Goal: Task Accomplishment & Management: Complete application form

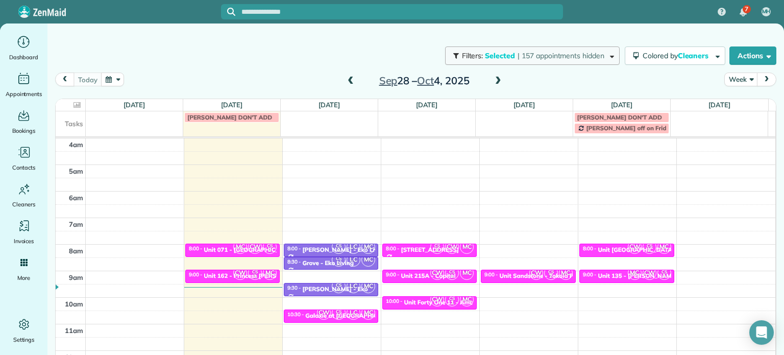
scroll to position [80, 0]
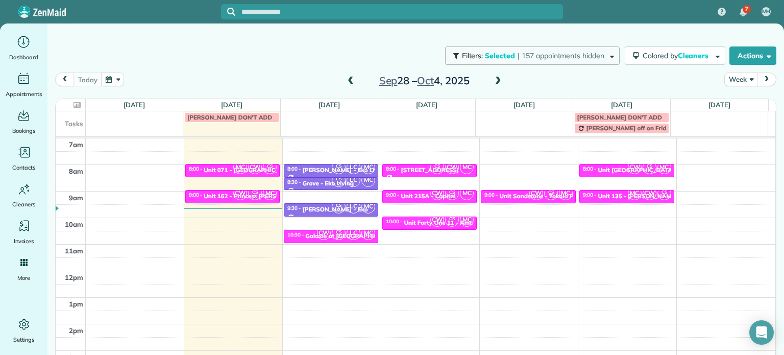
click at [569, 55] on span "| 157 appointments hidden" at bounding box center [561, 55] width 87 height 9
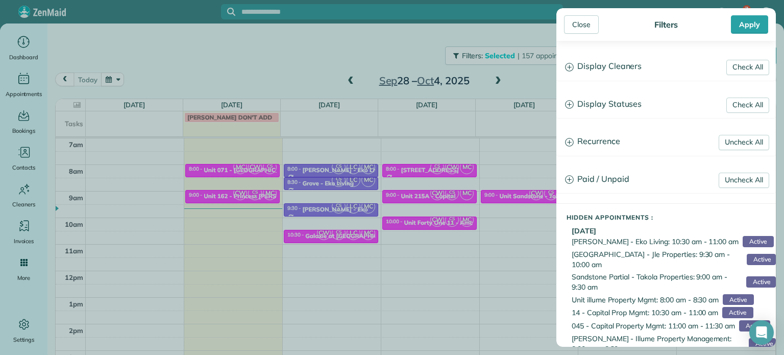
click at [605, 67] on h3 "Display Cleaners" at bounding box center [666, 67] width 219 height 26
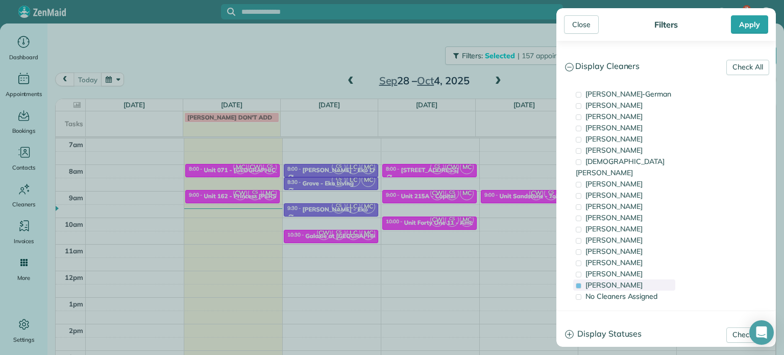
click at [646, 279] on div "[PERSON_NAME]" at bounding box center [625, 284] width 102 height 11
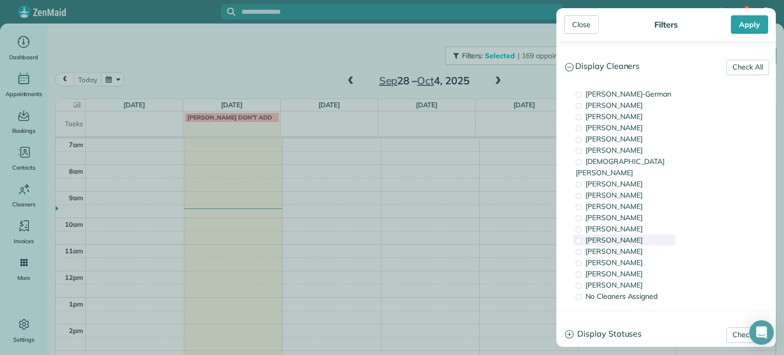
click at [650, 234] on div "[PERSON_NAME]" at bounding box center [625, 239] width 102 height 11
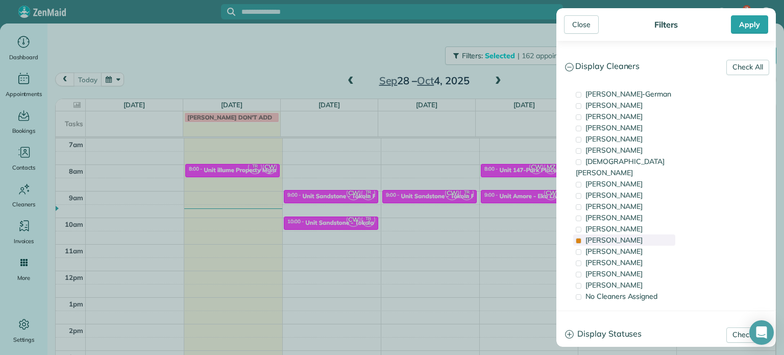
click at [650, 234] on div "[PERSON_NAME]" at bounding box center [625, 239] width 102 height 11
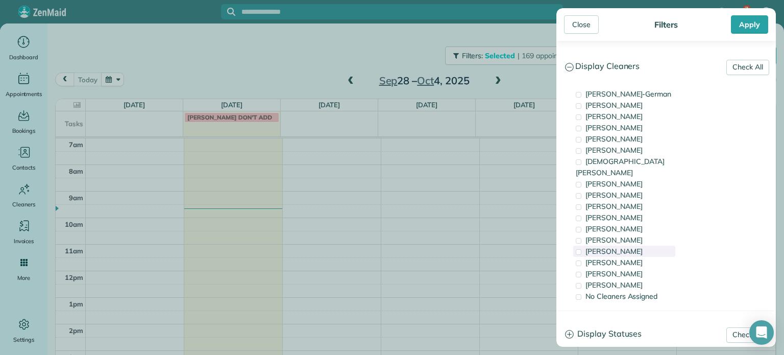
click at [650, 246] on div "[PERSON_NAME]" at bounding box center [625, 251] width 102 height 11
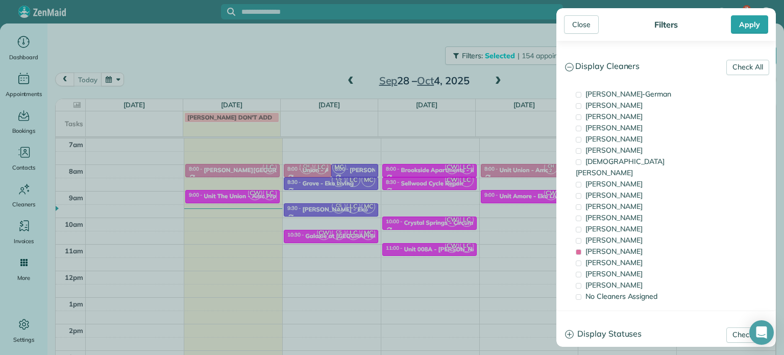
click at [537, 227] on div "Close Filters Apply Check All Display Cleaners [PERSON_NAME]-German [PERSON_NAM…" at bounding box center [392, 177] width 784 height 355
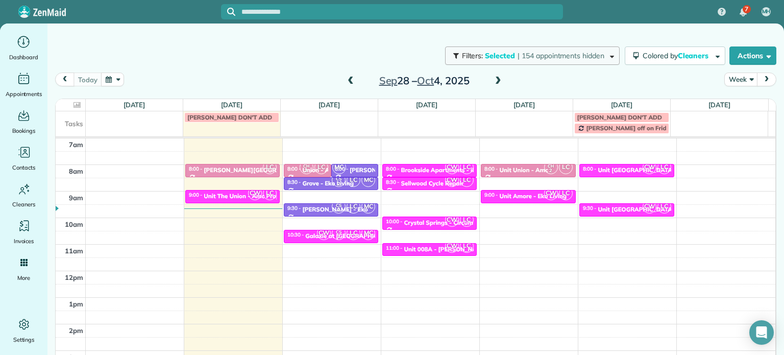
click at [549, 60] on span "| 154 appointments hidden" at bounding box center [561, 55] width 87 height 9
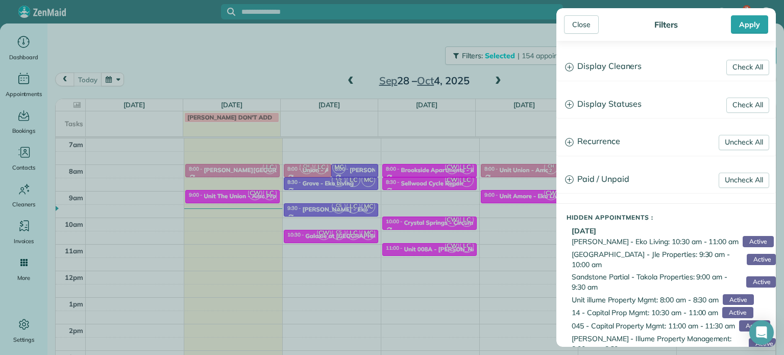
click at [604, 70] on h3 "Display Cleaners" at bounding box center [666, 67] width 219 height 26
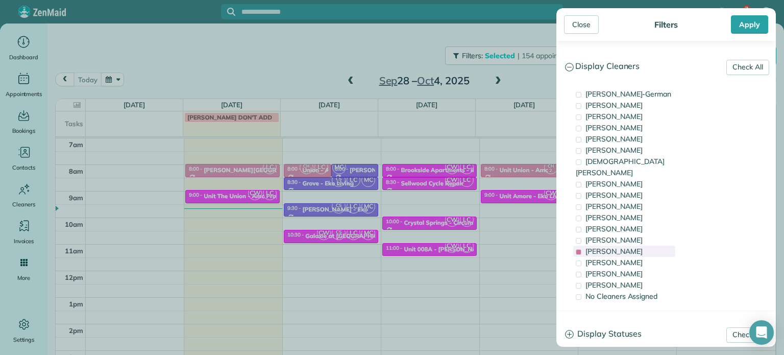
click at [623, 247] on span "[PERSON_NAME]" at bounding box center [614, 251] width 57 height 9
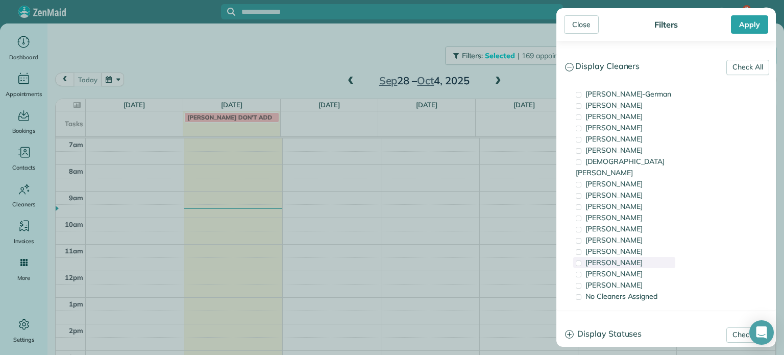
click at [630, 258] on span "[PERSON_NAME]" at bounding box center [614, 262] width 57 height 9
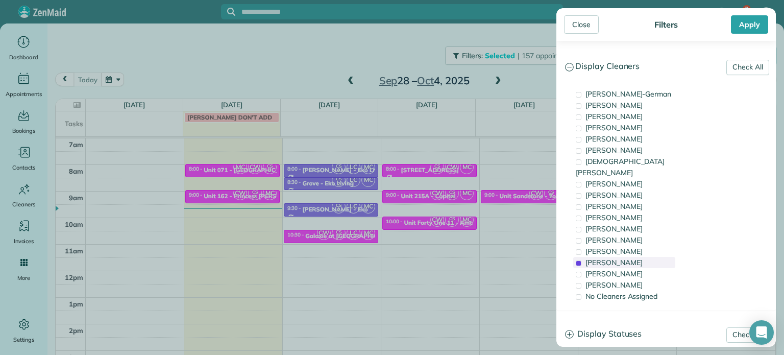
click at [630, 258] on span "[PERSON_NAME]" at bounding box center [614, 262] width 57 height 9
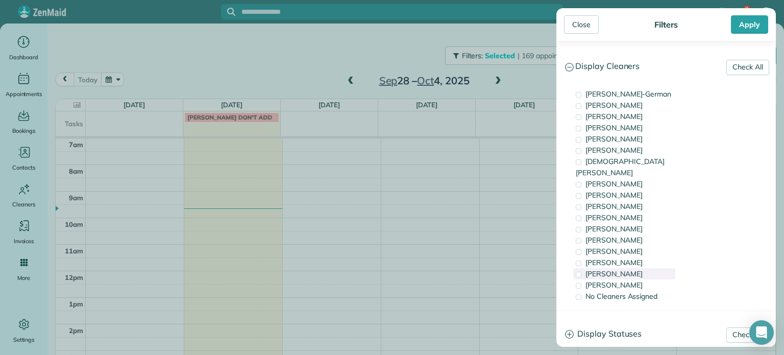
click at [631, 269] on span "[PERSON_NAME]" at bounding box center [614, 273] width 57 height 9
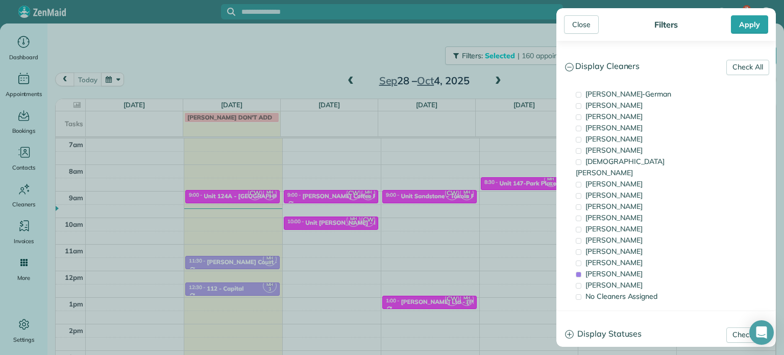
click at [488, 204] on div "Close Filters Apply Check All Display Cleaners [PERSON_NAME]-German [PERSON_NAM…" at bounding box center [392, 177] width 784 height 355
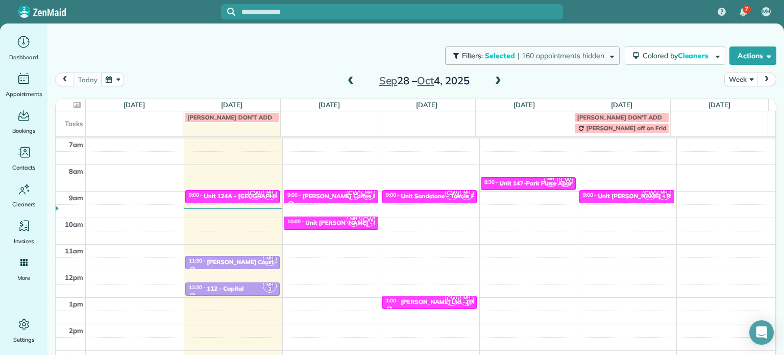
click at [575, 59] on span "| 160 appointments hidden" at bounding box center [561, 55] width 87 height 9
click at [387, 51] on div "Close Filters Apply Check All Display Cleaners [PERSON_NAME]-German [PERSON_NAM…" at bounding box center [392, 177] width 784 height 355
click at [582, 57] on span "| 160 appointments hidden" at bounding box center [561, 55] width 87 height 9
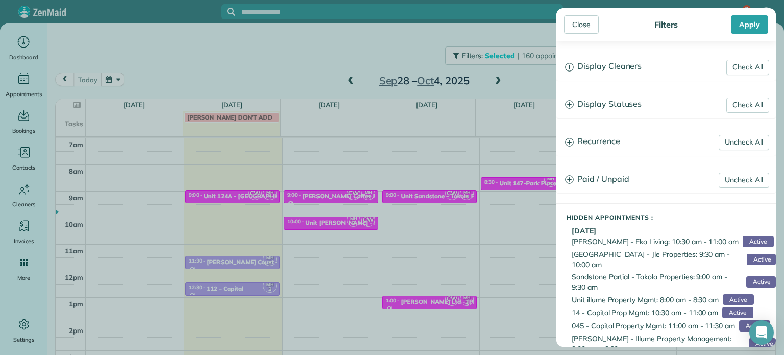
click at [631, 67] on h3 "Display Cleaners" at bounding box center [666, 67] width 219 height 26
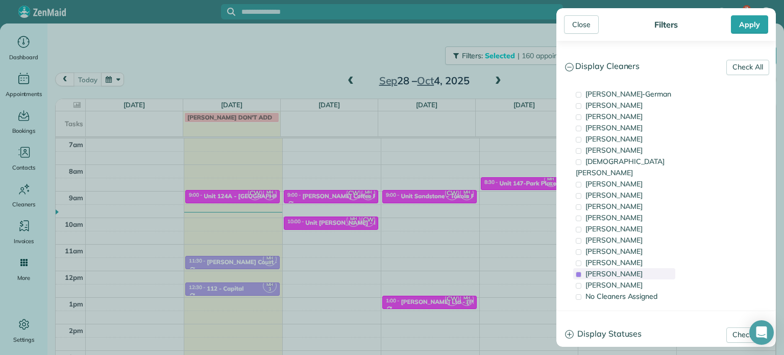
click at [611, 269] on span "[PERSON_NAME]" at bounding box center [614, 273] width 57 height 9
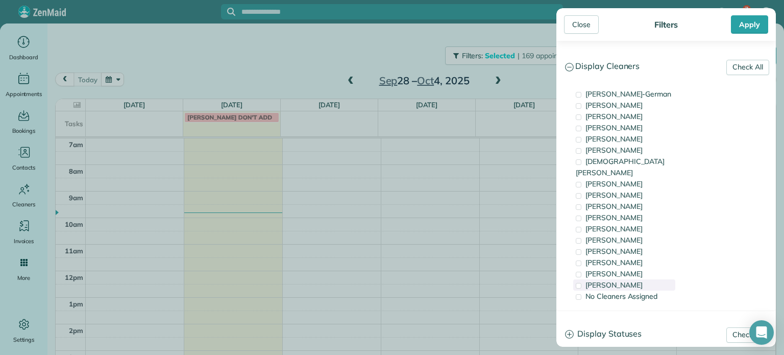
click at [617, 280] on span "[PERSON_NAME]" at bounding box center [614, 284] width 57 height 9
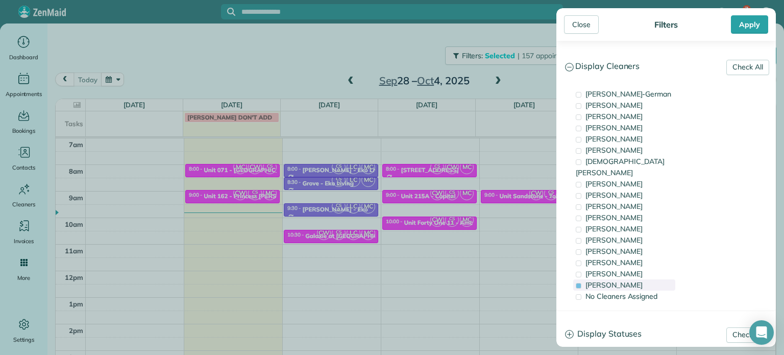
click at [617, 280] on span "[PERSON_NAME]" at bounding box center [614, 284] width 57 height 9
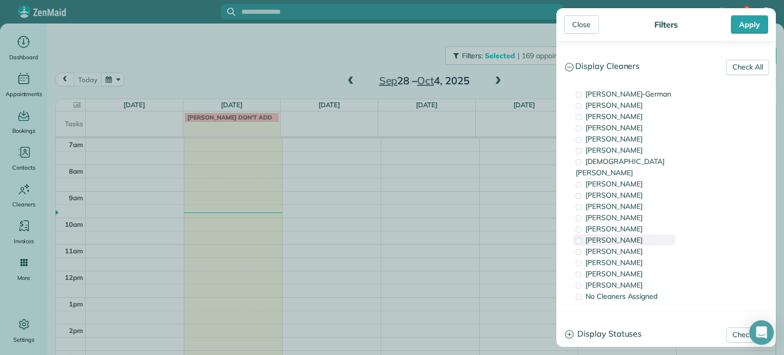
click at [627, 234] on div "[PERSON_NAME]" at bounding box center [625, 239] width 102 height 11
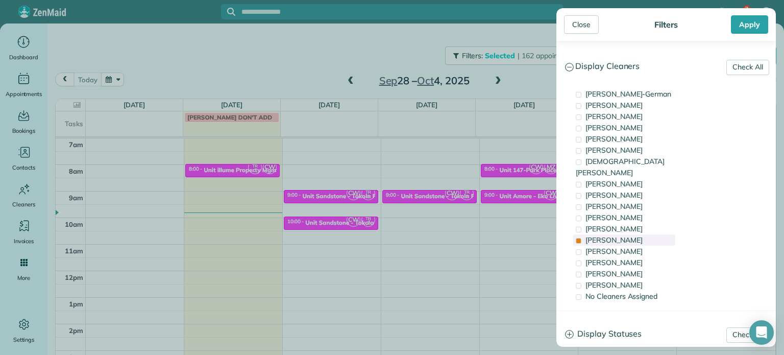
click at [627, 234] on div "[PERSON_NAME]" at bounding box center [625, 239] width 102 height 11
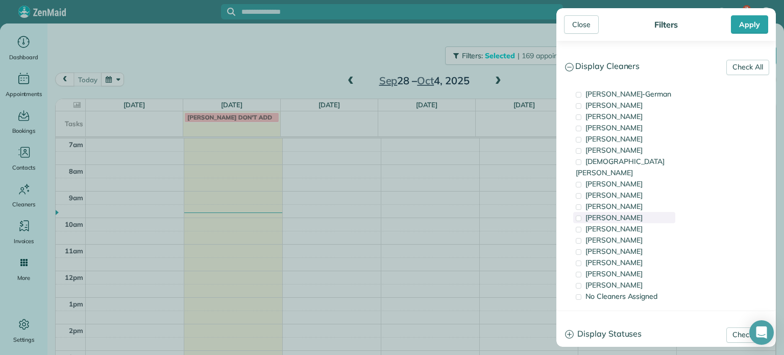
click at [629, 212] on div "[PERSON_NAME]" at bounding box center [625, 217] width 102 height 11
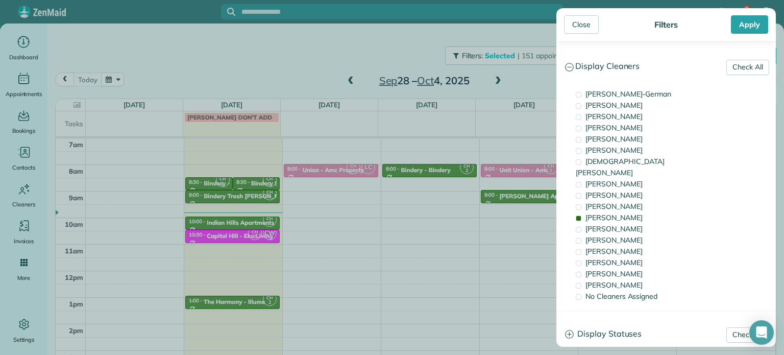
click at [319, 192] on div "Close Filters Apply Check All Display Cleaners [PERSON_NAME]-German [PERSON_NAM…" at bounding box center [392, 177] width 784 height 355
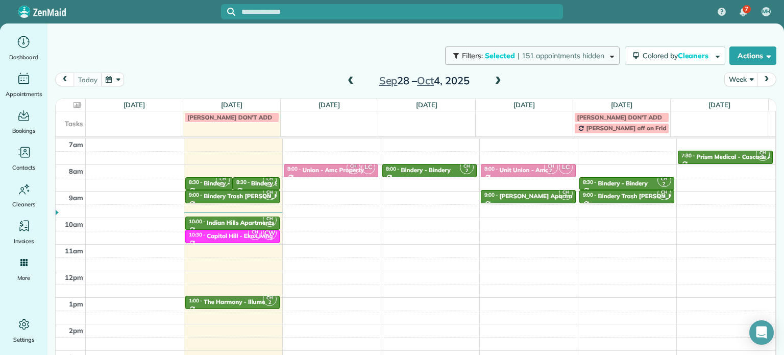
click at [517, 50] on button "Filters: Selected | 151 appointments hidden" at bounding box center [532, 55] width 175 height 18
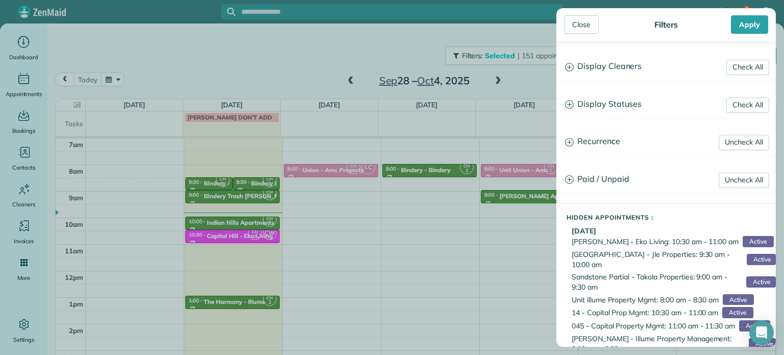
click at [613, 69] on h3 "Display Cleaners" at bounding box center [666, 67] width 219 height 26
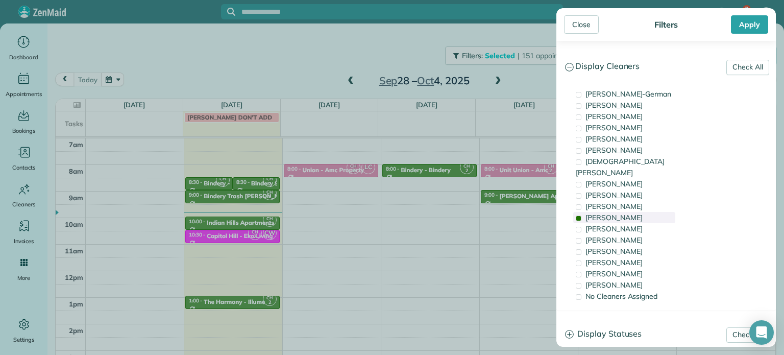
click at [628, 212] on div "[PERSON_NAME]" at bounding box center [625, 217] width 102 height 11
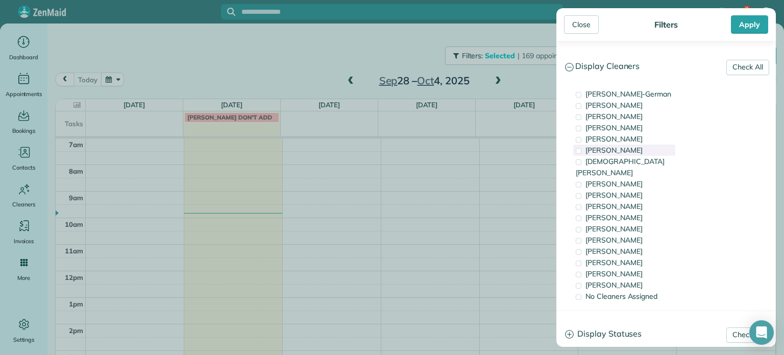
click at [624, 151] on span "[PERSON_NAME]" at bounding box center [614, 150] width 57 height 9
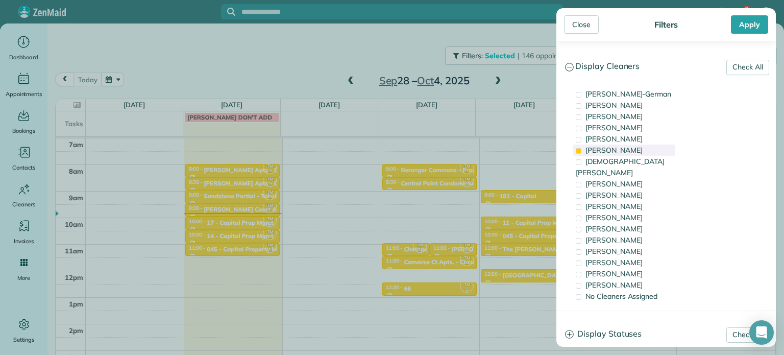
click at [591, 150] on span "[PERSON_NAME]" at bounding box center [614, 150] width 57 height 9
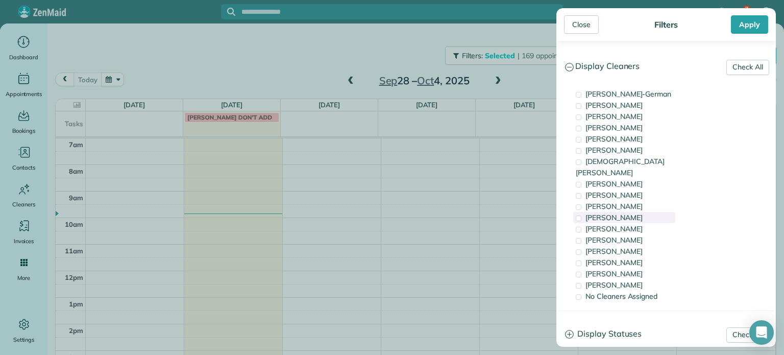
click at [619, 213] on span "[PERSON_NAME]" at bounding box center [614, 217] width 57 height 9
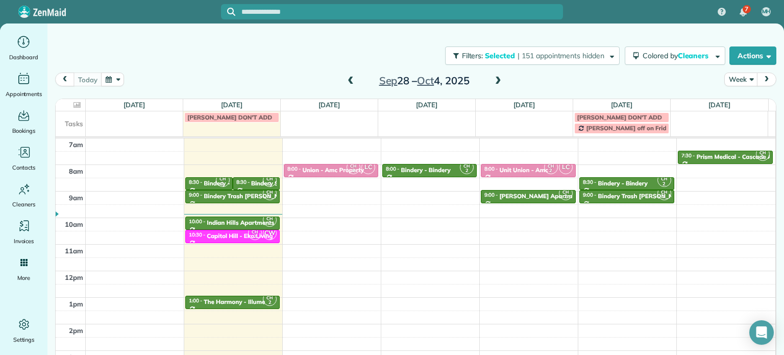
click at [362, 183] on div "Close Filters Apply Check All Display Cleaners [PERSON_NAME]-German [PERSON_NAM…" at bounding box center [392, 177] width 784 height 355
click at [337, 194] on div "4am 5am 6am 7am 8am 9am 10am 11am 12pm 1pm 2pm 3pm 4pm 5pm CH 2 6:00 - 6:30 Pri…" at bounding box center [416, 244] width 720 height 371
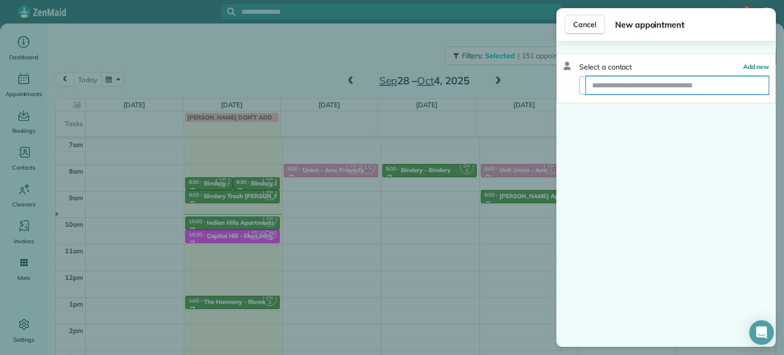
click at [624, 90] on input "text" at bounding box center [677, 85] width 183 height 18
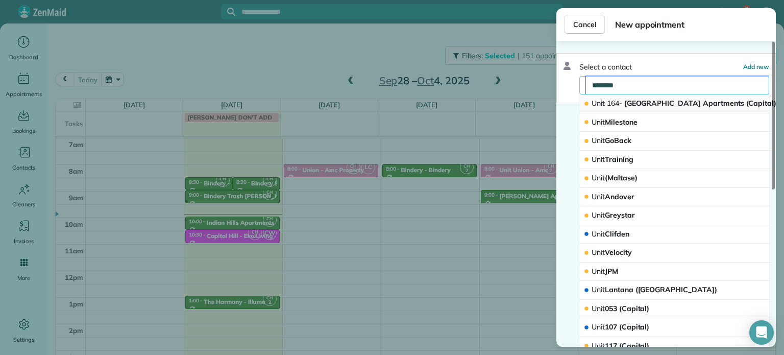
type input "********"
click at [639, 99] on span "Unit 164 - [GEOGRAPHIC_DATA] Apartments (Capital)" at bounding box center [684, 104] width 185 height 10
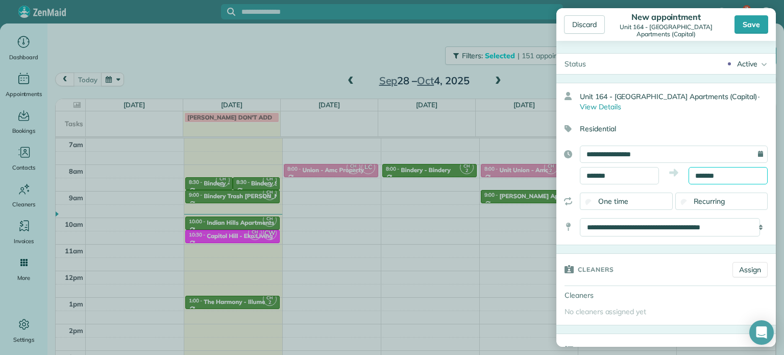
click at [705, 177] on input "*******" at bounding box center [728, 175] width 79 height 17
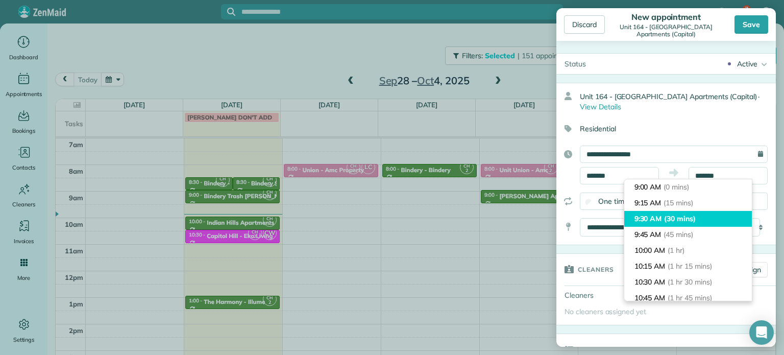
type input "*******"
click at [697, 212] on li "9:30 AM (30 mins)" at bounding box center [689, 219] width 128 height 16
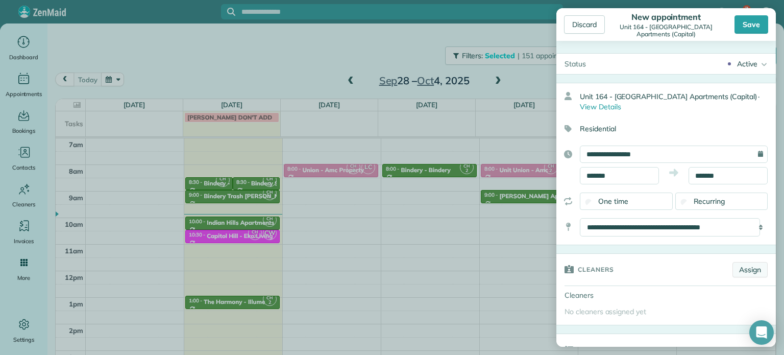
click at [733, 265] on link "Assign" at bounding box center [750, 269] width 35 height 15
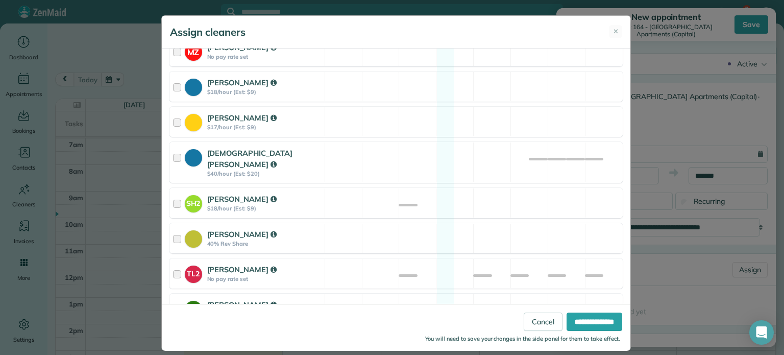
scroll to position [255, 0]
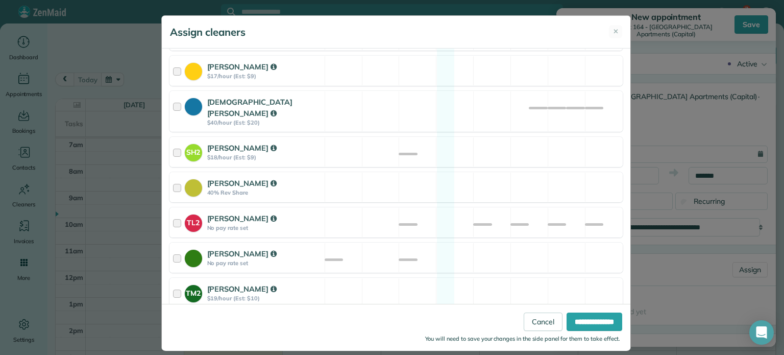
click at [478, 245] on div "[PERSON_NAME] No pay rate set Available" at bounding box center [397, 258] width 454 height 30
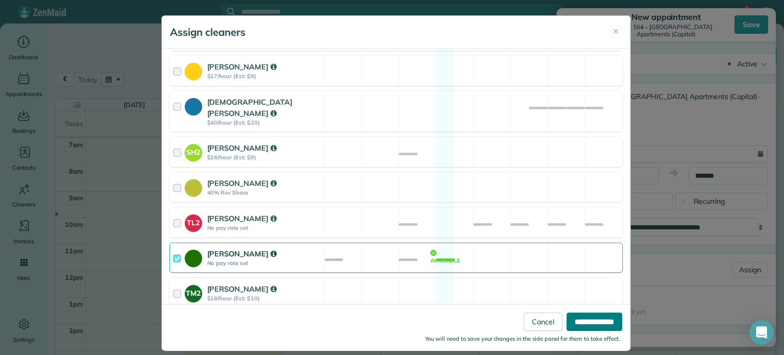
click at [568, 320] on input "**********" at bounding box center [595, 322] width 56 height 18
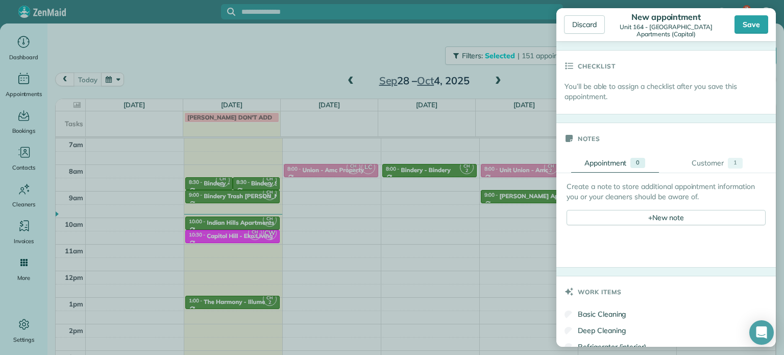
scroll to position [306, 0]
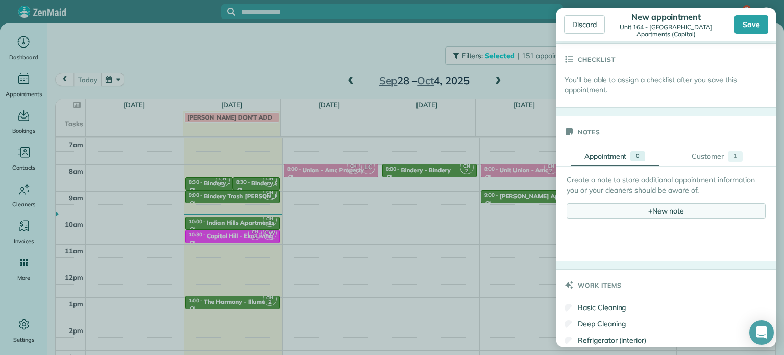
click at [662, 211] on div "+ New note" at bounding box center [666, 210] width 199 height 15
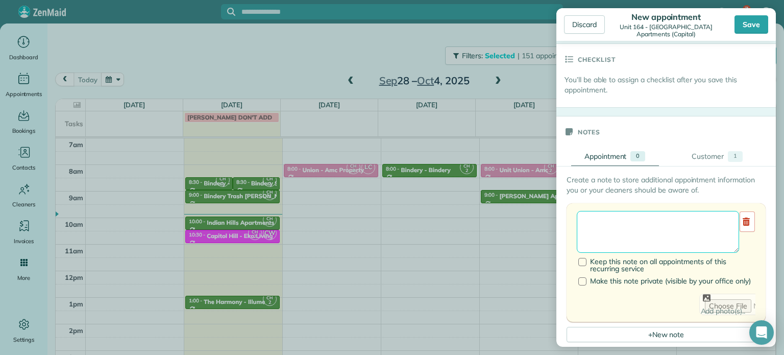
click at [662, 219] on textarea at bounding box center [658, 232] width 162 height 42
paste textarea "**********"
paste textarea "********"
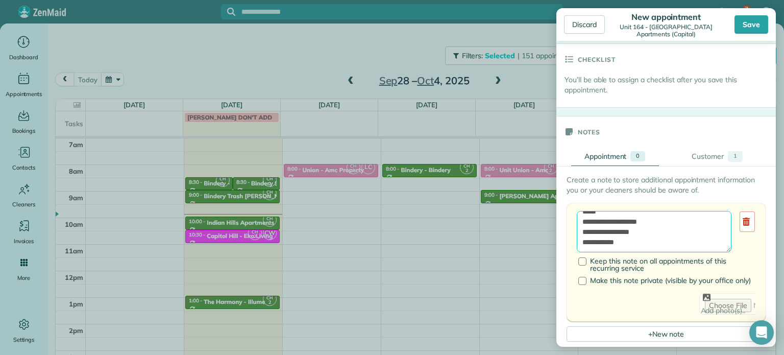
paste textarea "**********"
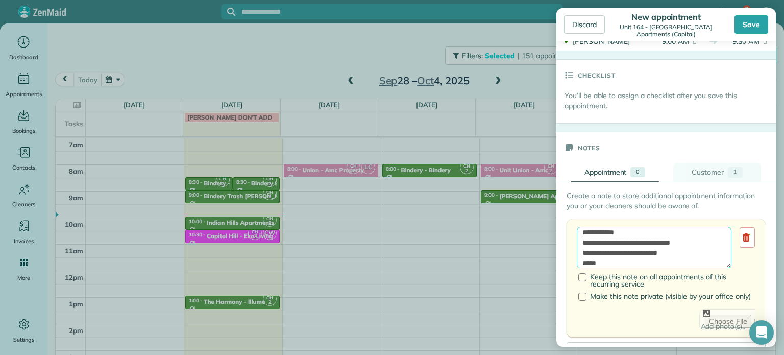
scroll to position [306, 0]
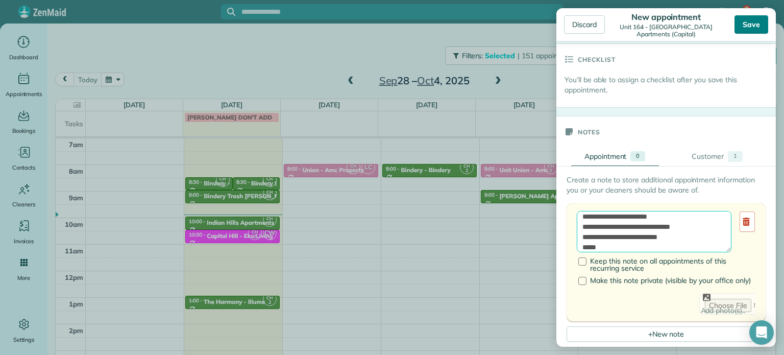
type textarea "**********"
click at [743, 32] on div "Save" at bounding box center [752, 24] width 34 height 18
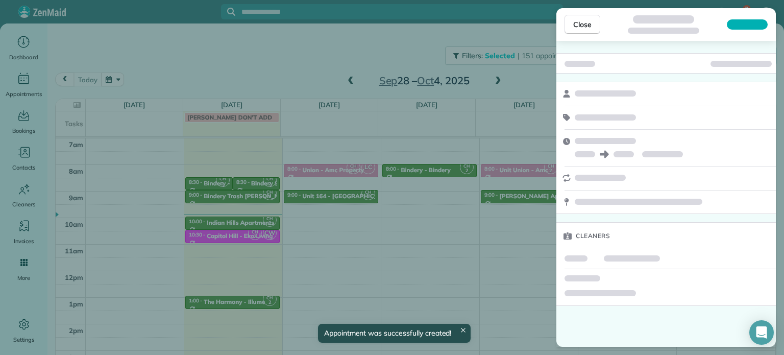
click at [434, 222] on div "Close Cleaners" at bounding box center [392, 177] width 784 height 355
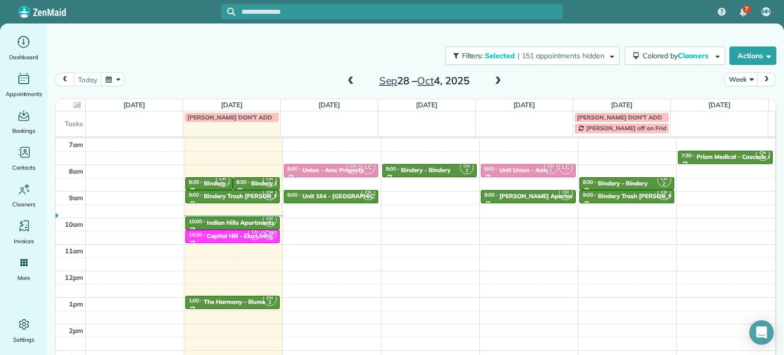
click at [493, 79] on span at bounding box center [498, 81] width 11 height 9
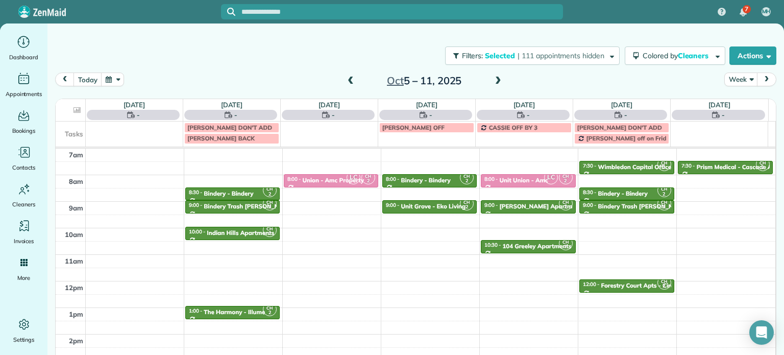
click at [493, 79] on span at bounding box center [498, 81] width 11 height 9
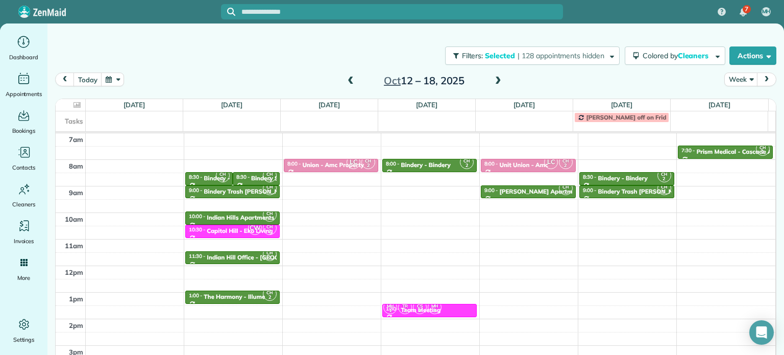
click at [493, 79] on span at bounding box center [498, 81] width 11 height 9
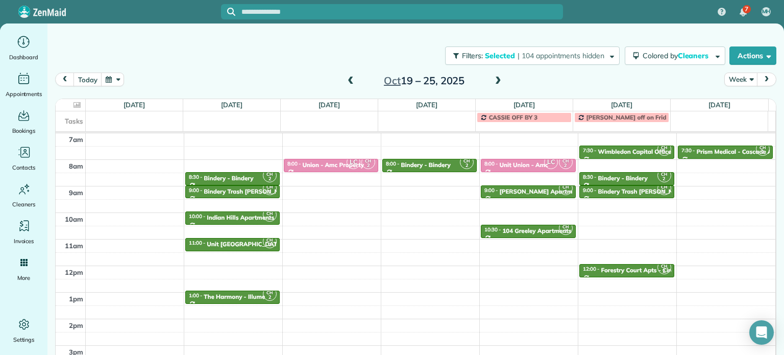
click at [493, 79] on span at bounding box center [498, 81] width 11 height 9
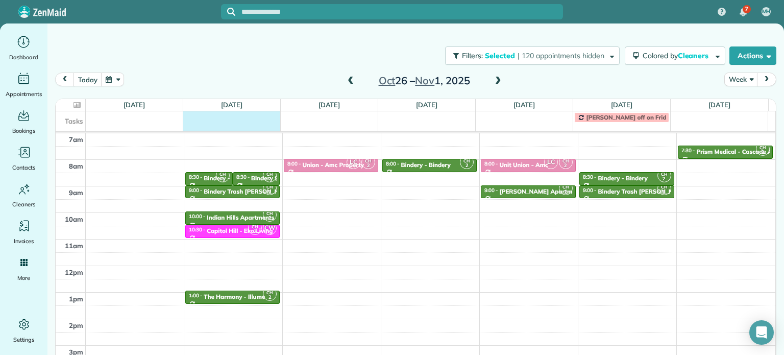
click at [242, 117] on td at bounding box center [232, 116] width 98 height 11
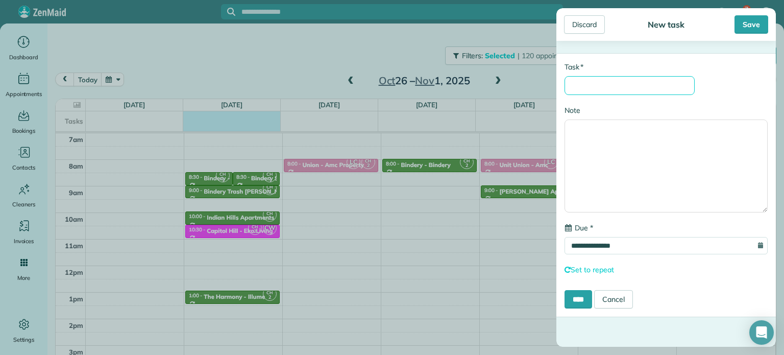
click at [603, 93] on input "* Task" at bounding box center [630, 85] width 130 height 19
type input "**********"
click at [582, 300] on input "****" at bounding box center [579, 299] width 28 height 18
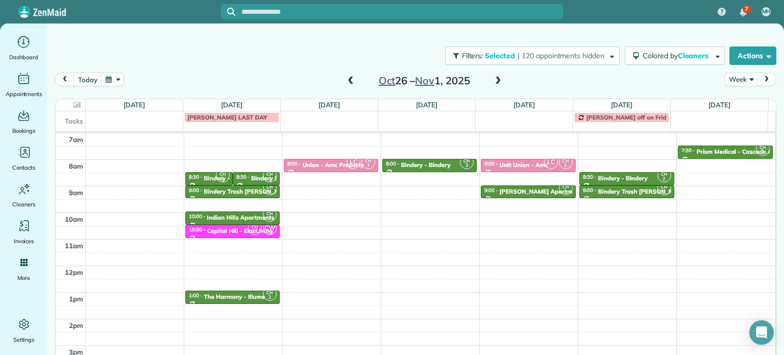
click at [345, 77] on span at bounding box center [350, 81] width 11 height 9
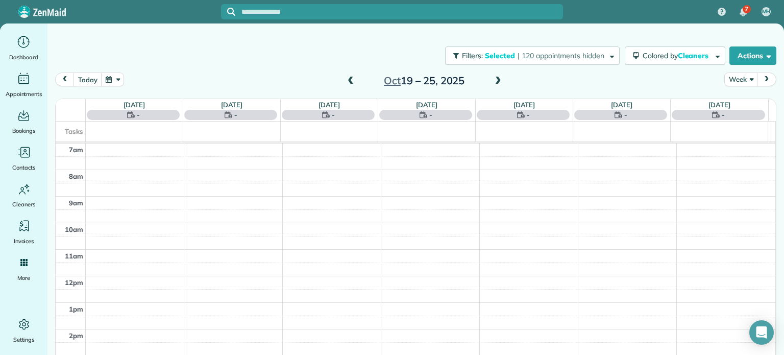
click at [345, 77] on span at bounding box center [350, 81] width 11 height 9
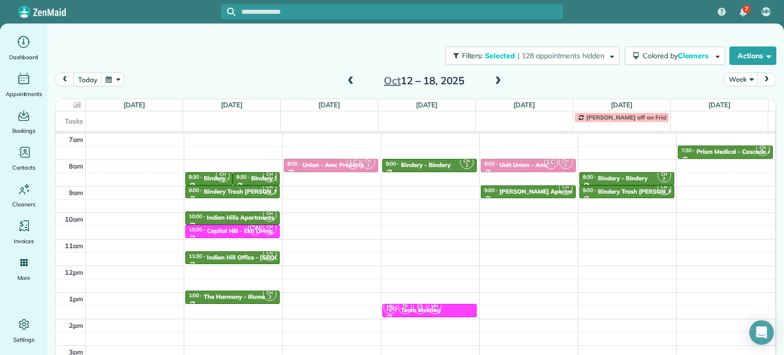
click at [345, 77] on span at bounding box center [350, 81] width 11 height 9
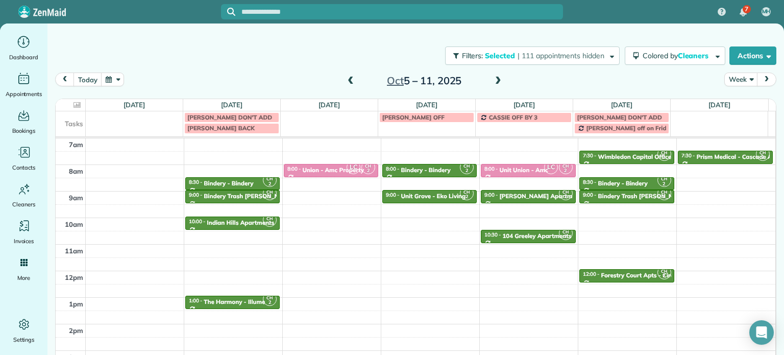
click at [345, 77] on span at bounding box center [350, 81] width 11 height 9
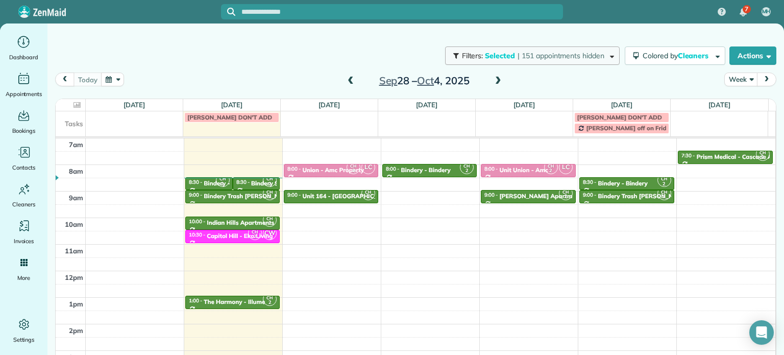
click at [584, 58] on span "| 151 appointments hidden" at bounding box center [561, 55] width 87 height 9
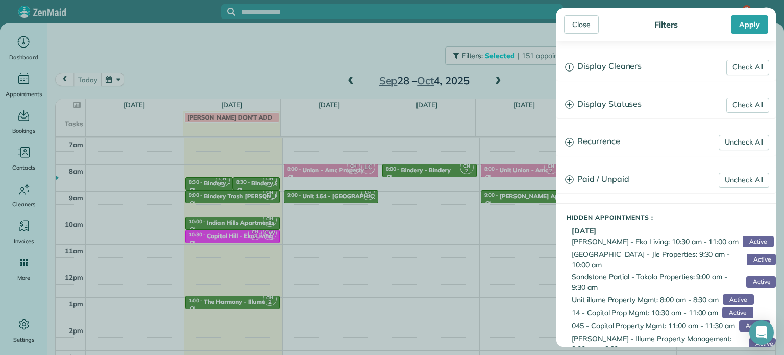
click at [593, 67] on h3 "Display Cleaners" at bounding box center [666, 67] width 219 height 26
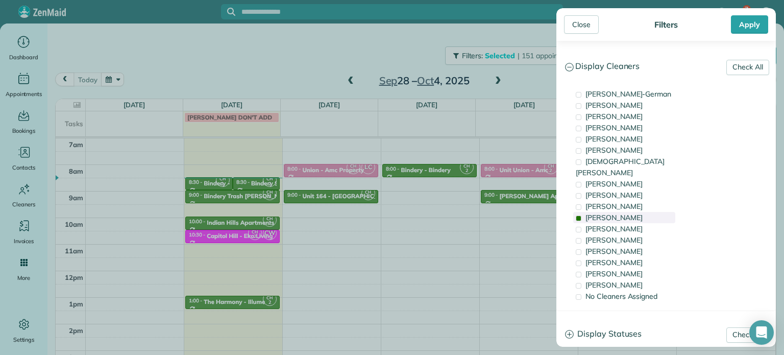
click at [619, 213] on span "[PERSON_NAME]" at bounding box center [614, 217] width 57 height 9
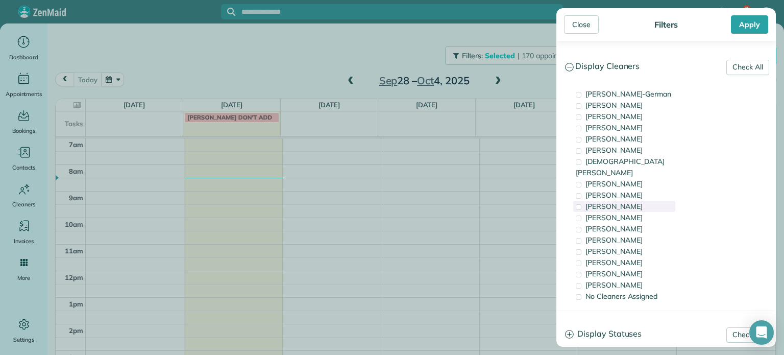
click at [619, 202] on span "[PERSON_NAME]" at bounding box center [614, 206] width 57 height 9
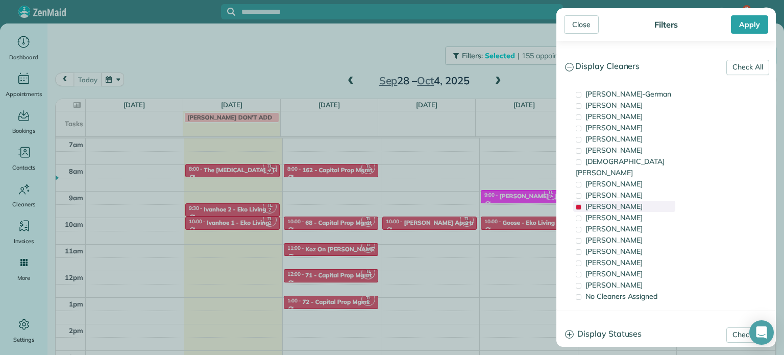
click at [619, 202] on span "[PERSON_NAME]" at bounding box center [614, 206] width 57 height 9
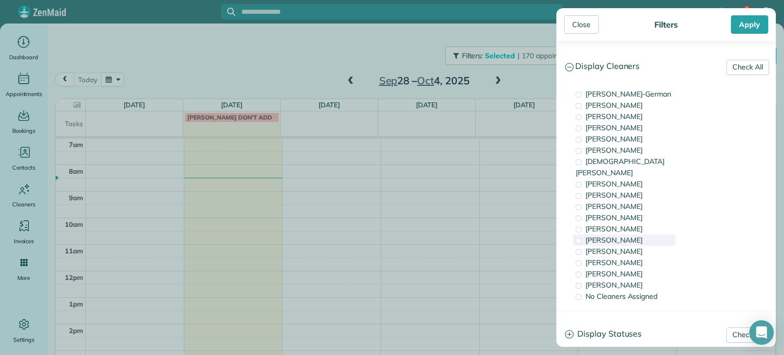
click at [627, 234] on div "[PERSON_NAME]" at bounding box center [625, 239] width 102 height 11
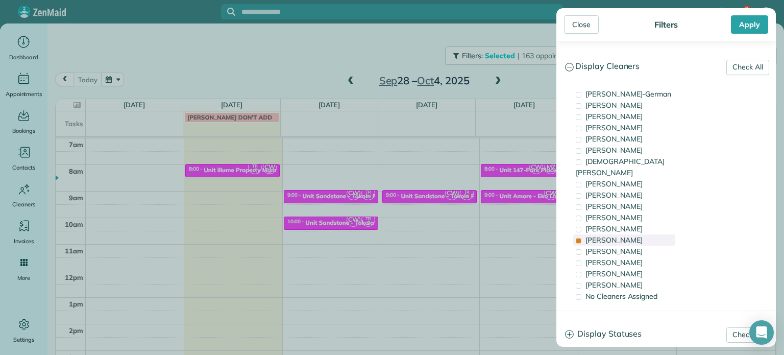
click at [627, 234] on div "[PERSON_NAME]" at bounding box center [625, 239] width 102 height 11
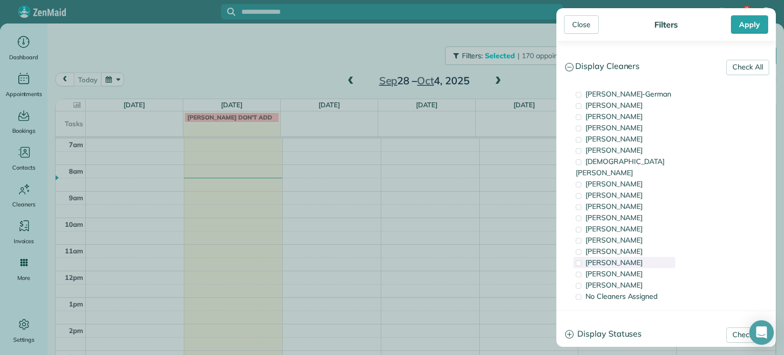
click at [628, 258] on span "[PERSON_NAME]" at bounding box center [614, 262] width 57 height 9
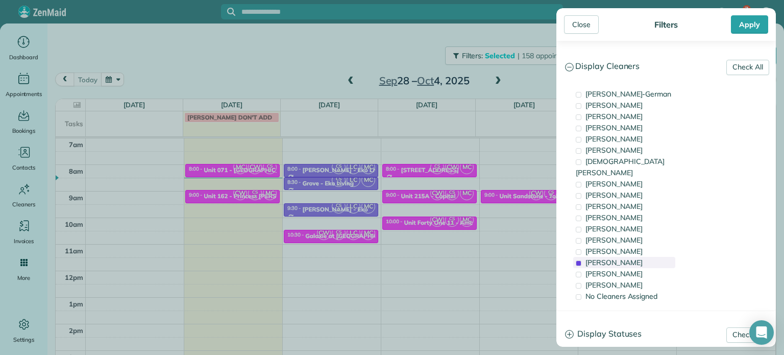
click at [628, 258] on span "[PERSON_NAME]" at bounding box center [614, 262] width 57 height 9
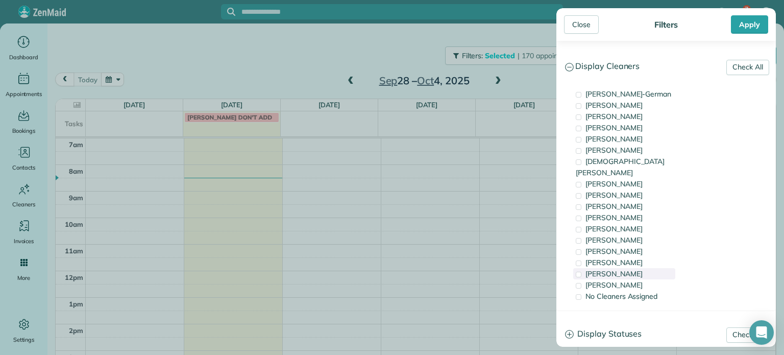
click at [628, 268] on div "[PERSON_NAME]" at bounding box center [625, 273] width 102 height 11
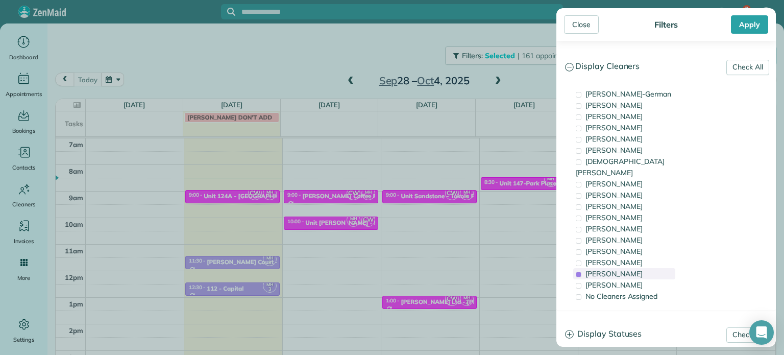
click at [628, 268] on div "[PERSON_NAME]" at bounding box center [625, 273] width 102 height 11
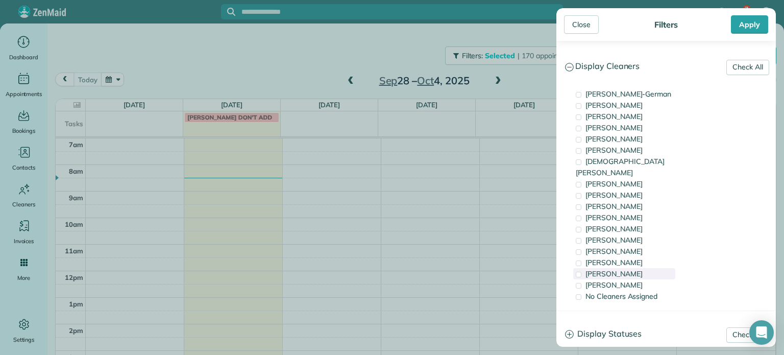
click at [626, 268] on div "[PERSON_NAME]" at bounding box center [625, 273] width 102 height 11
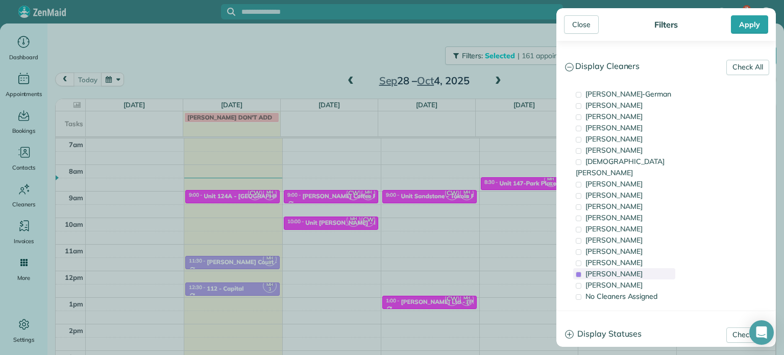
click at [626, 268] on div "[PERSON_NAME]" at bounding box center [625, 273] width 102 height 11
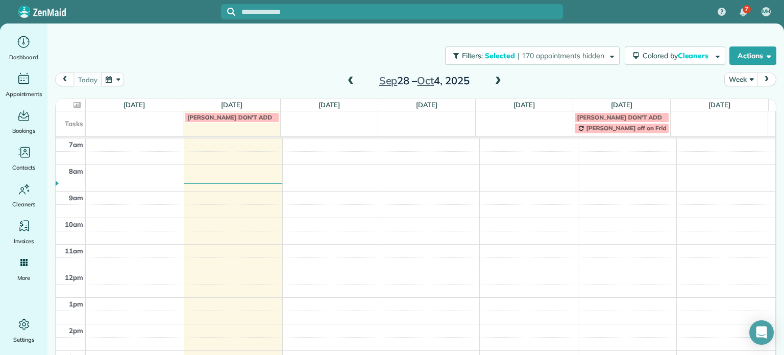
click at [513, 79] on div "Close Filters Apply Check All Display Cleaners [PERSON_NAME]-German [PERSON_NAM…" at bounding box center [392, 177] width 784 height 355
click at [497, 79] on span at bounding box center [498, 81] width 11 height 9
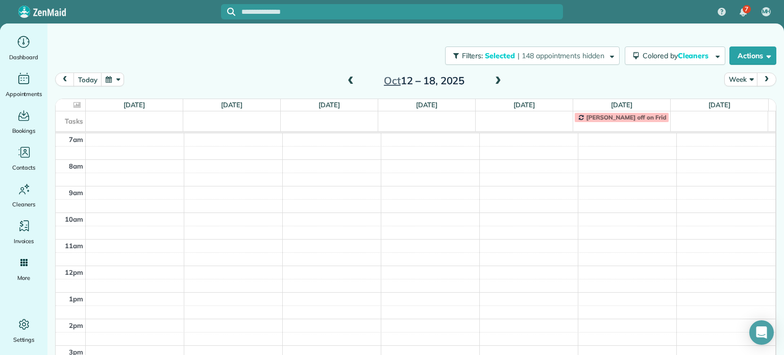
click at [497, 79] on span at bounding box center [498, 81] width 11 height 9
click at [539, 59] on span "| 124 appointments hidden" at bounding box center [561, 55] width 87 height 9
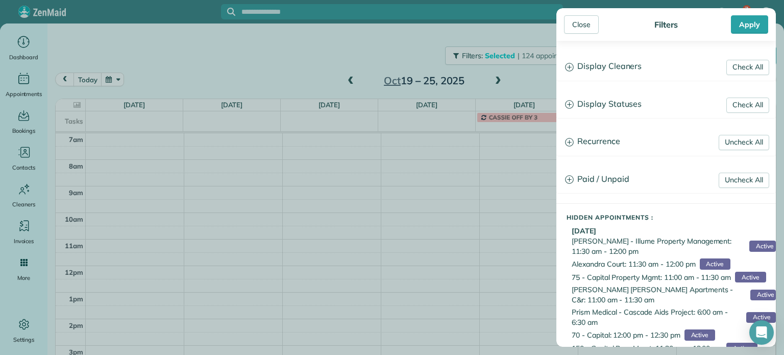
click at [637, 72] on h3 "Display Cleaners" at bounding box center [666, 67] width 219 height 26
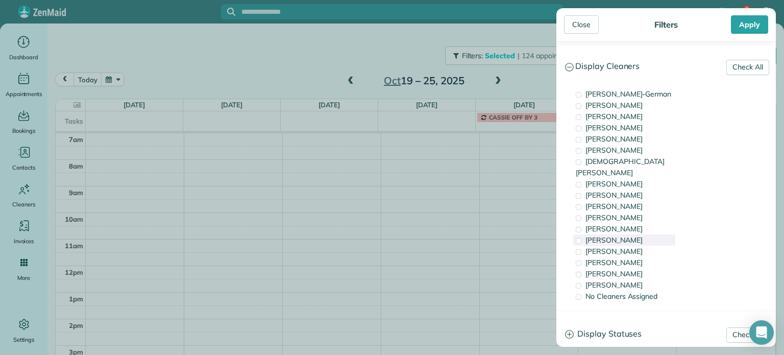
click at [631, 234] on div "[PERSON_NAME]" at bounding box center [625, 239] width 102 height 11
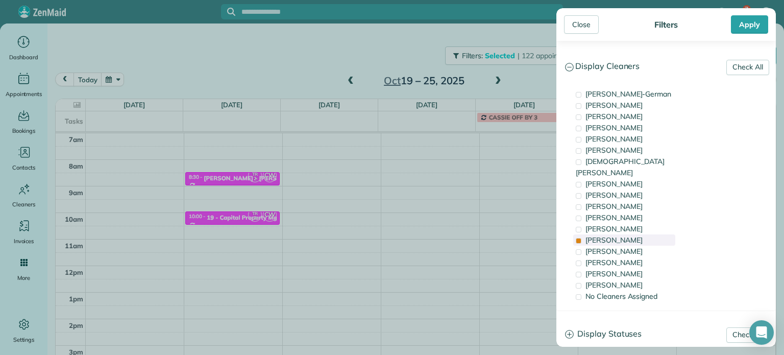
click at [631, 234] on div "[PERSON_NAME]" at bounding box center [625, 239] width 102 height 11
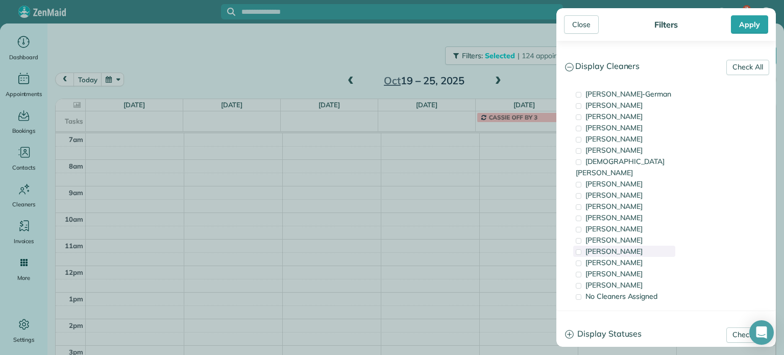
click at [631, 246] on div "[PERSON_NAME]" at bounding box center [625, 251] width 102 height 11
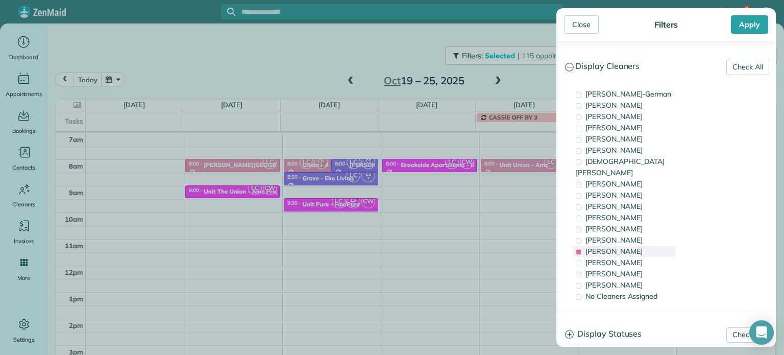
click at [631, 246] on div "[PERSON_NAME]" at bounding box center [625, 251] width 102 height 11
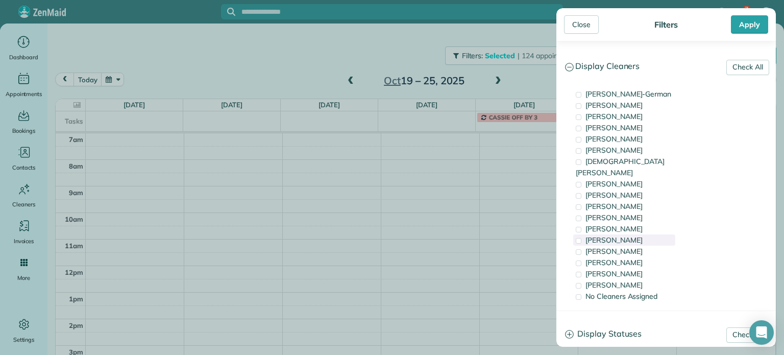
click at [620, 235] on span "[PERSON_NAME]" at bounding box center [614, 239] width 57 height 9
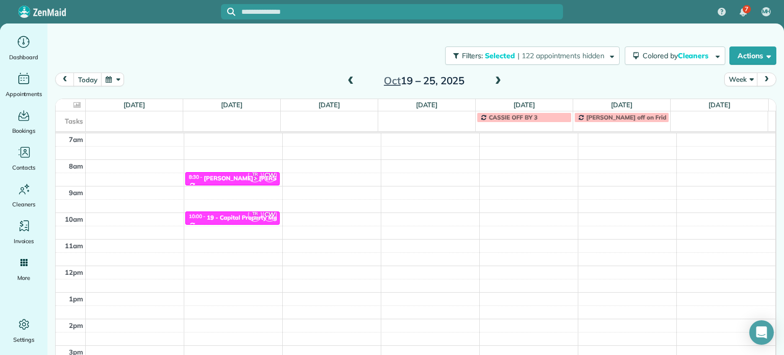
click at [214, 241] on div "Close Filters Apply Check All Display Cleaners [PERSON_NAME]-German [PERSON_NAM…" at bounding box center [392, 177] width 784 height 355
click at [223, 241] on div "4am 5am 6am 7am 8am 9am 10am 11am 12pm 1pm 2pm 3pm 4pm 5pm TR 2 CW 8:30 - 9:00 …" at bounding box center [416, 239] width 720 height 371
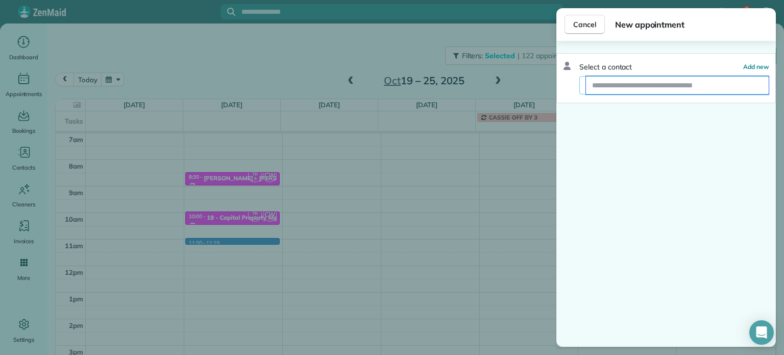
click at [657, 88] on input "text" at bounding box center [677, 85] width 183 height 18
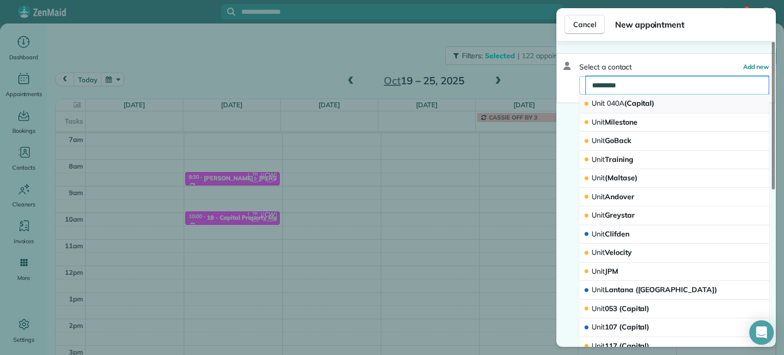
type input "*********"
click at [662, 101] on button "Unit 040A (Capital)" at bounding box center [675, 103] width 190 height 19
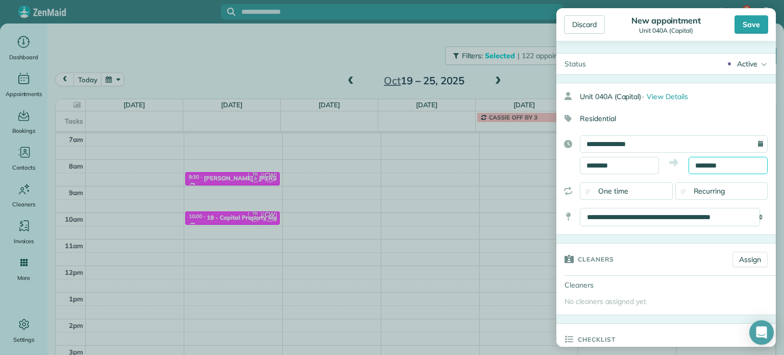
click at [705, 169] on body "7 MH Dashboard Appointments Bookings Contacts Cleaners Invoices Payroll Reports…" at bounding box center [392, 177] width 784 height 355
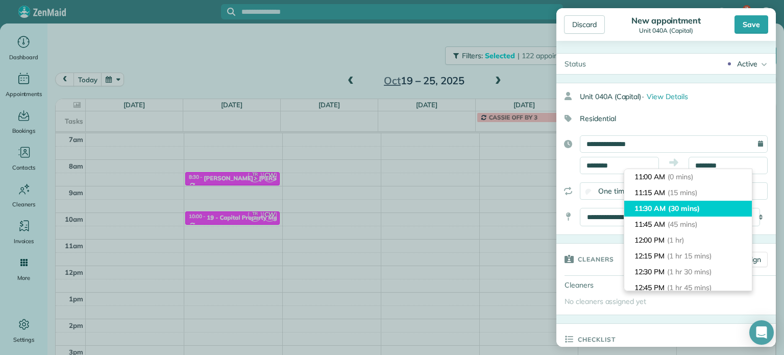
type input "********"
click at [706, 207] on li "11:30 AM (30 mins)" at bounding box center [689, 209] width 128 height 16
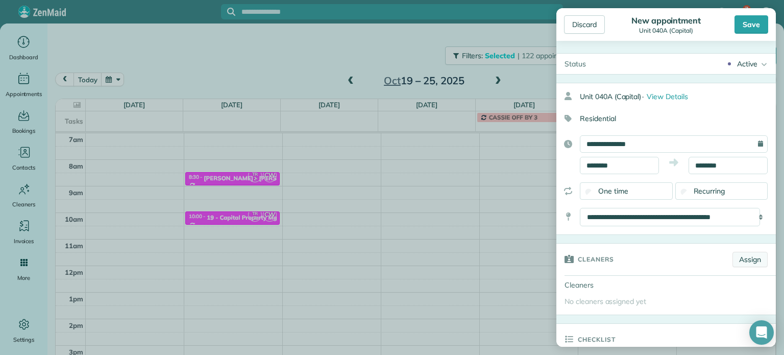
click at [735, 254] on link "Assign" at bounding box center [750, 259] width 35 height 15
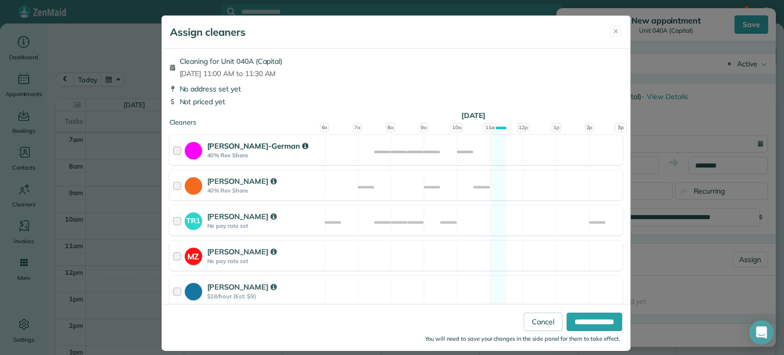
click at [541, 149] on div "[PERSON_NAME]-German 40% Rev Share Available" at bounding box center [397, 150] width 454 height 30
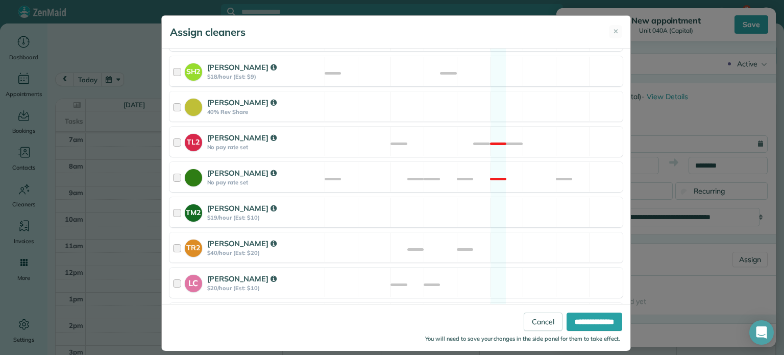
scroll to position [358, 0]
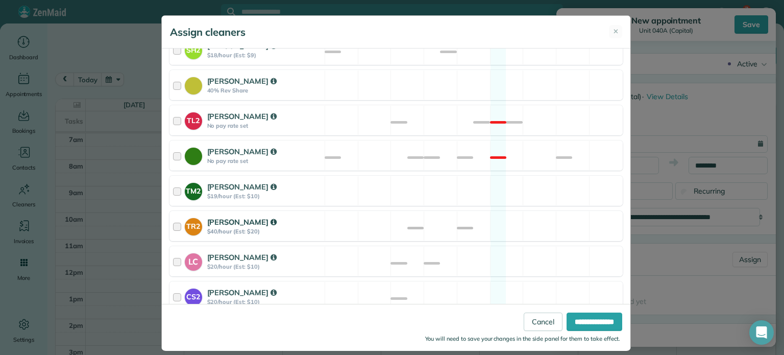
click at [536, 223] on div "TR2 [PERSON_NAME] $40/hour (Est: $20) Available" at bounding box center [397, 226] width 454 height 30
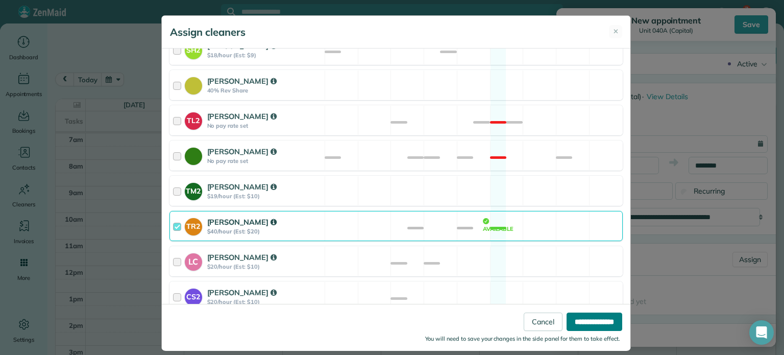
click at [580, 319] on input "**********" at bounding box center [595, 322] width 56 height 18
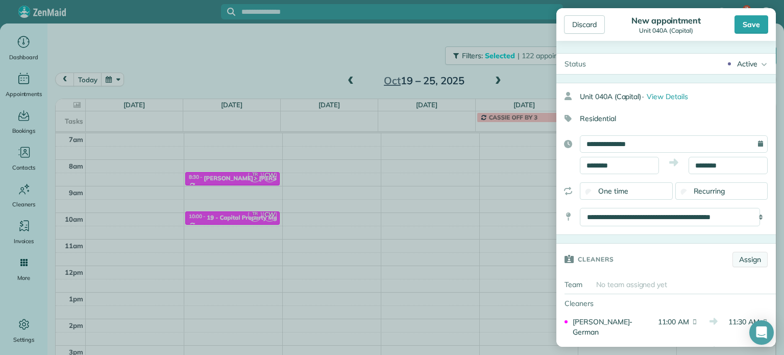
click at [749, 260] on link "Assign" at bounding box center [750, 259] width 35 height 15
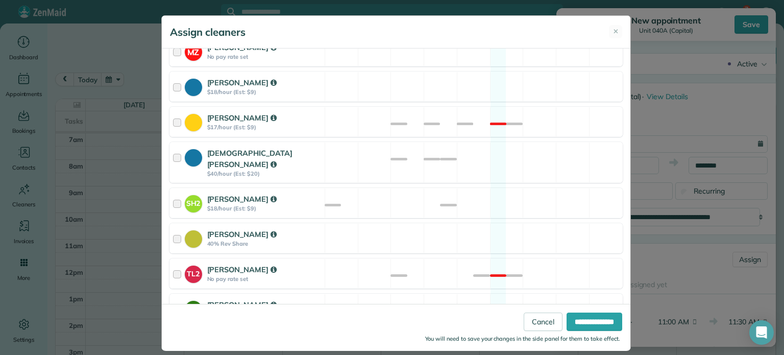
scroll to position [423, 0]
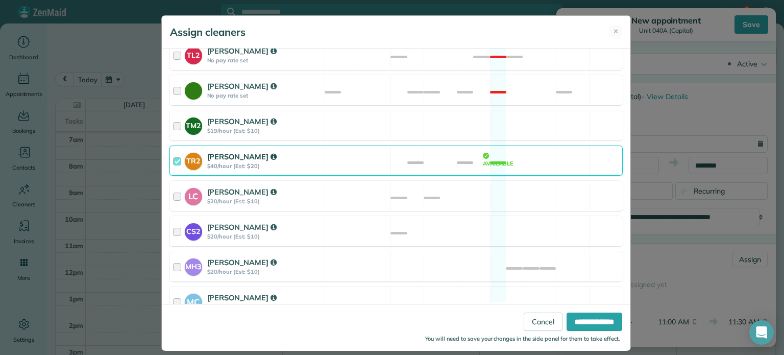
click at [683, 261] on div "Assign cleaners ✕ Cleaning for Unit 040A (Capital) [DATE] 11:00 AM to 11:30 AM …" at bounding box center [392, 177] width 784 height 355
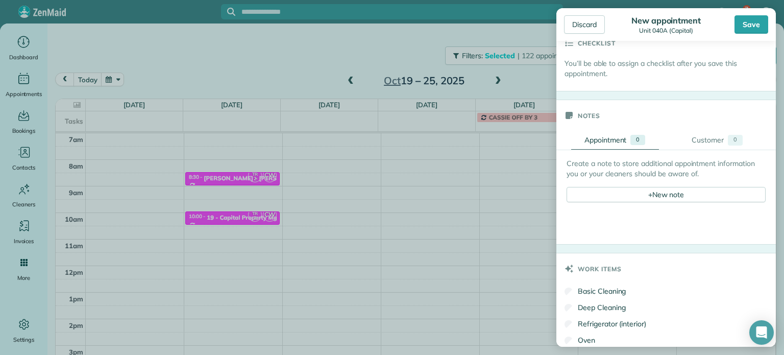
scroll to position [358, 0]
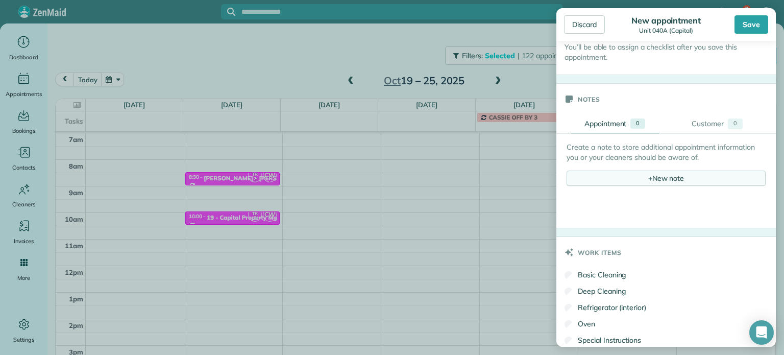
click at [652, 181] on div "+ New note" at bounding box center [666, 178] width 199 height 15
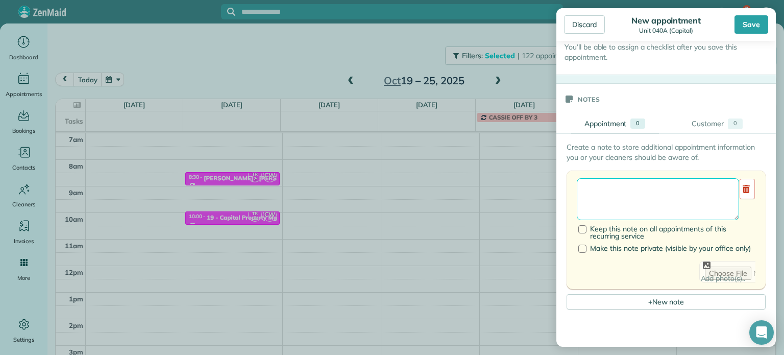
click at [654, 194] on textarea at bounding box center [658, 199] width 162 height 42
paste textarea "**********"
paste textarea "********"
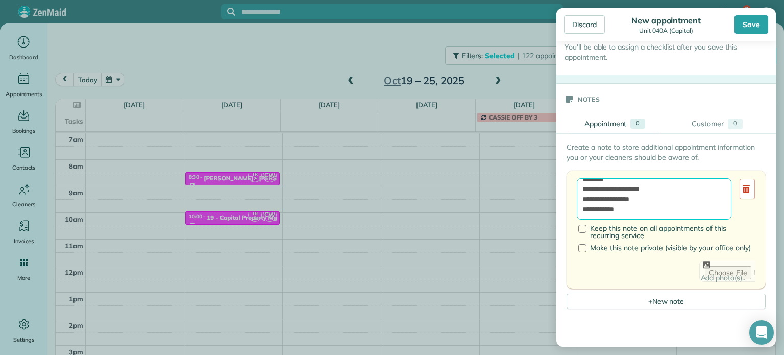
paste textarea "**********"
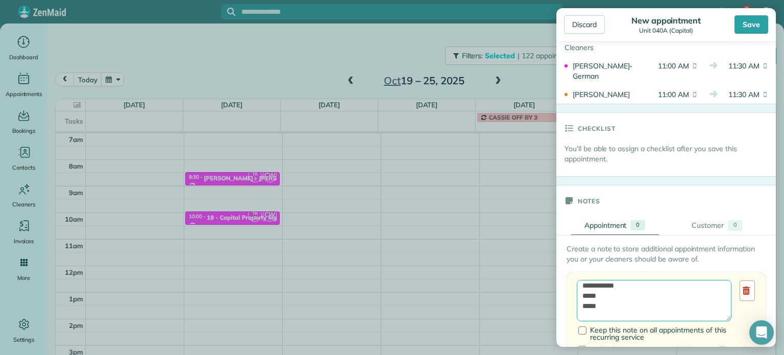
scroll to position [255, 0]
type textarea "**********"
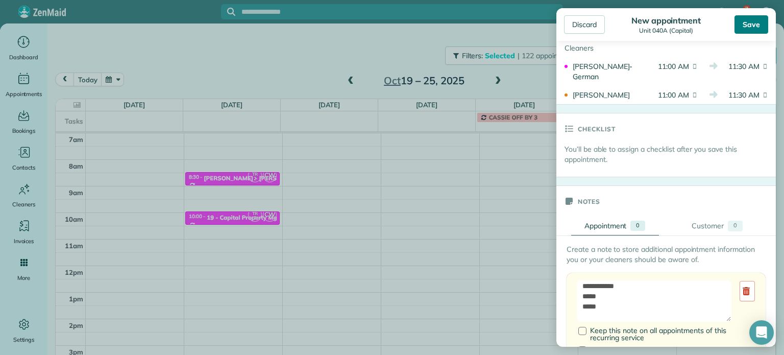
click at [741, 25] on div "Save" at bounding box center [752, 24] width 34 height 18
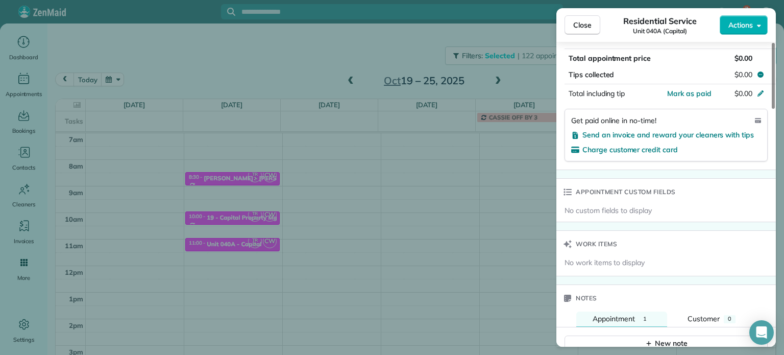
scroll to position [870, 0]
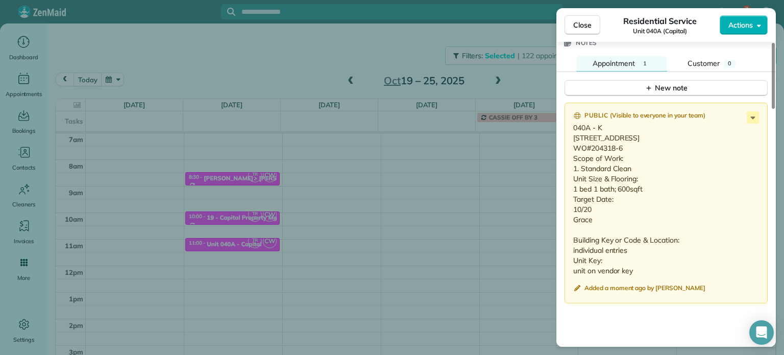
click at [214, 60] on div "Close Residential Service Unit 040A (Capital) Actions Status Active Unit 040A (…" at bounding box center [392, 177] width 784 height 355
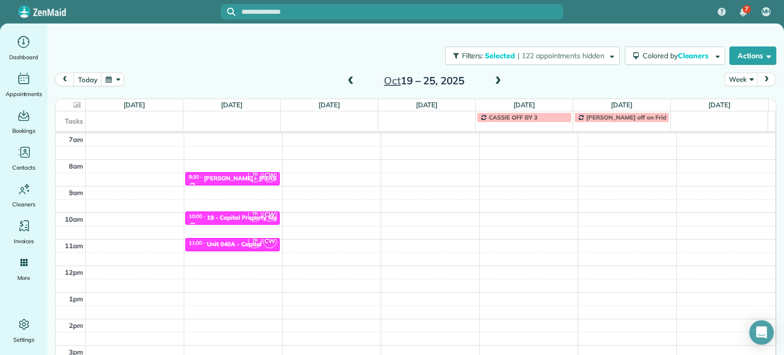
click at [346, 79] on span at bounding box center [350, 81] width 11 height 9
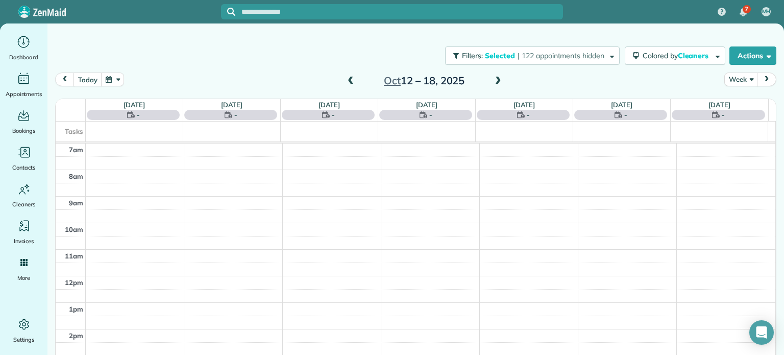
click at [346, 79] on span at bounding box center [350, 81] width 11 height 9
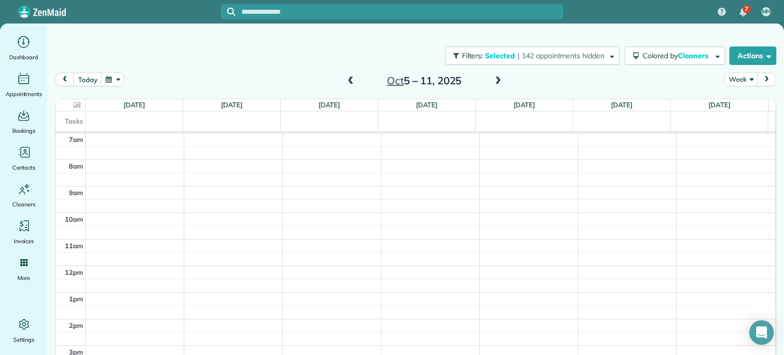
click at [346, 79] on span at bounding box center [350, 81] width 11 height 9
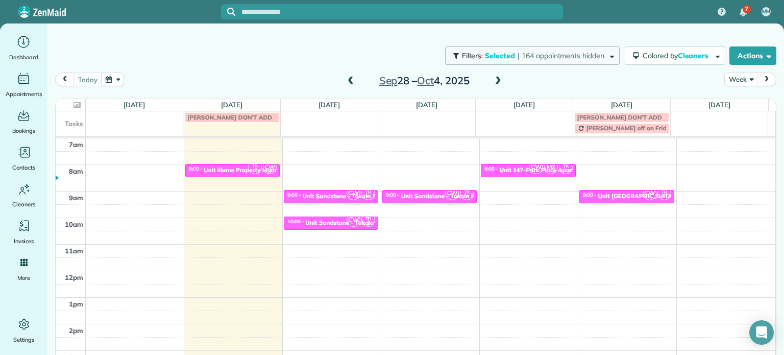
click at [549, 64] on button "Filters: Selected | 164 appointments hidden" at bounding box center [532, 55] width 175 height 18
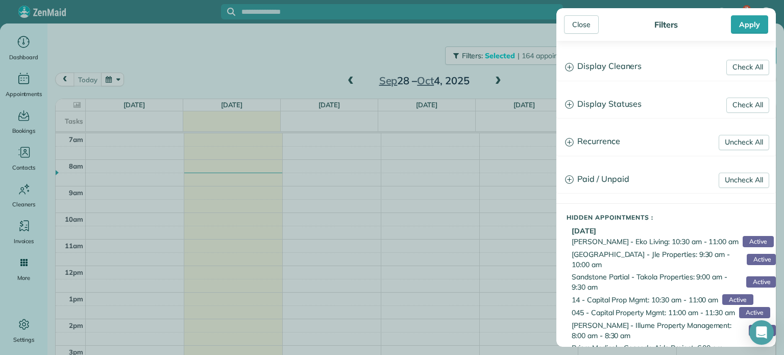
click at [606, 67] on h3 "Display Cleaners" at bounding box center [666, 67] width 219 height 26
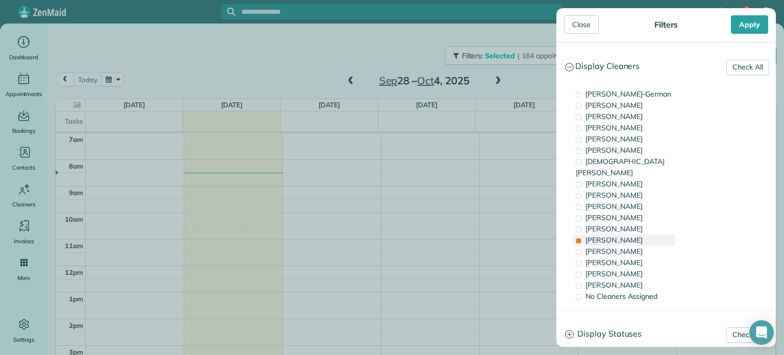
click at [618, 235] on span "[PERSON_NAME]" at bounding box center [614, 239] width 57 height 9
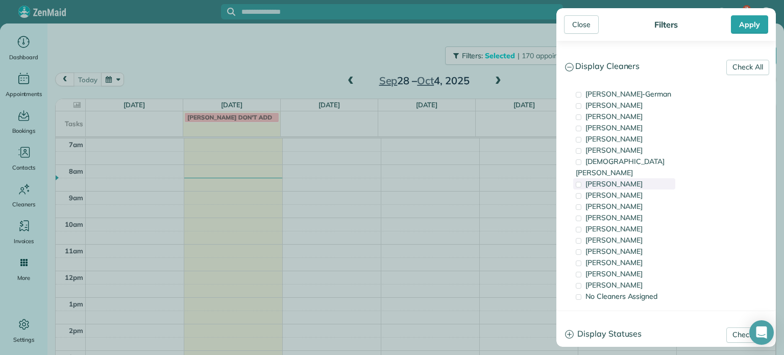
click at [626, 178] on div "[PERSON_NAME]" at bounding box center [625, 183] width 102 height 11
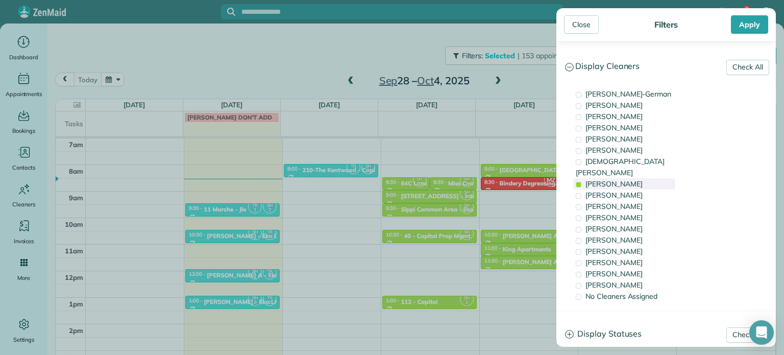
click at [603, 179] on span "[PERSON_NAME]" at bounding box center [614, 183] width 57 height 9
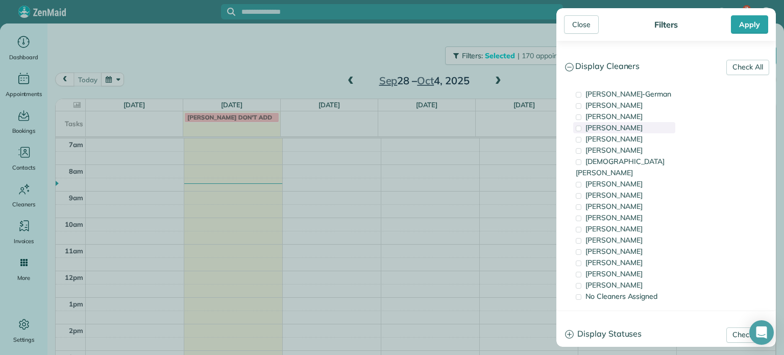
click at [605, 127] on span "[PERSON_NAME]" at bounding box center [614, 127] width 57 height 9
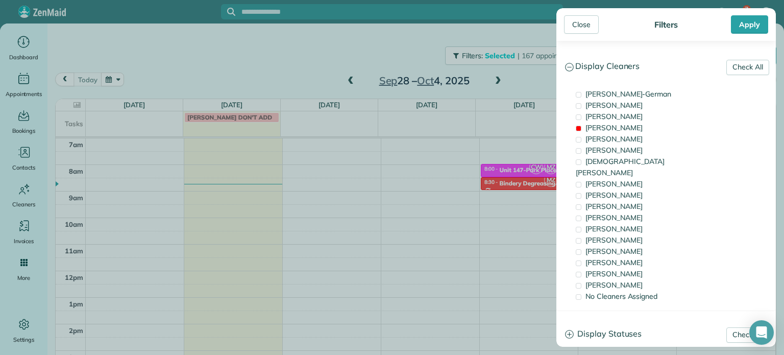
click at [439, 189] on div "Close Filters Apply Check All Display Cleaners [PERSON_NAME]-German [PERSON_NAM…" at bounding box center [392, 177] width 784 height 355
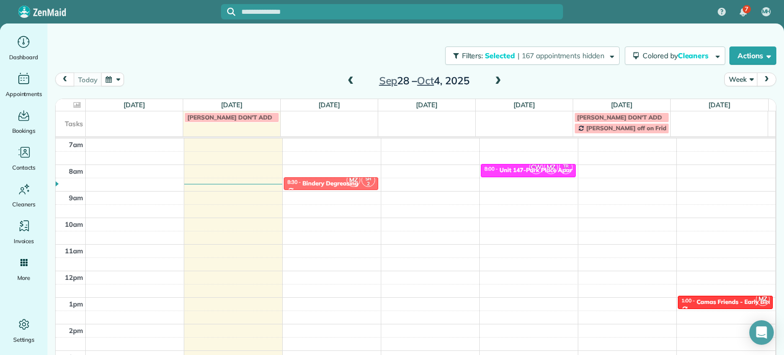
drag, startPoint x: 505, startPoint y: 182, endPoint x: 348, endPoint y: 180, distance: 157.3
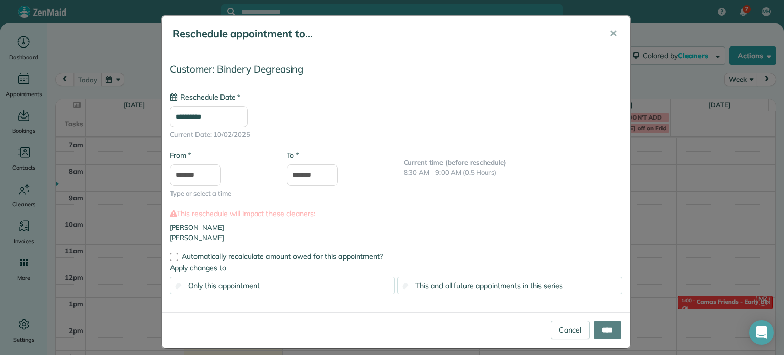
type input "**********"
click at [606, 325] on input "****" at bounding box center [608, 330] width 28 height 18
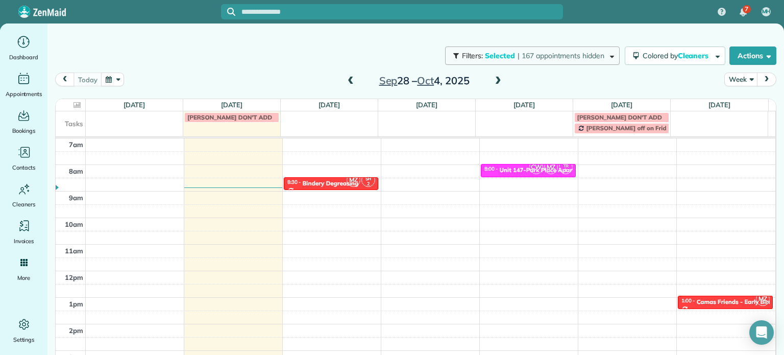
click at [558, 53] on span "| 167 appointments hidden" at bounding box center [561, 55] width 87 height 9
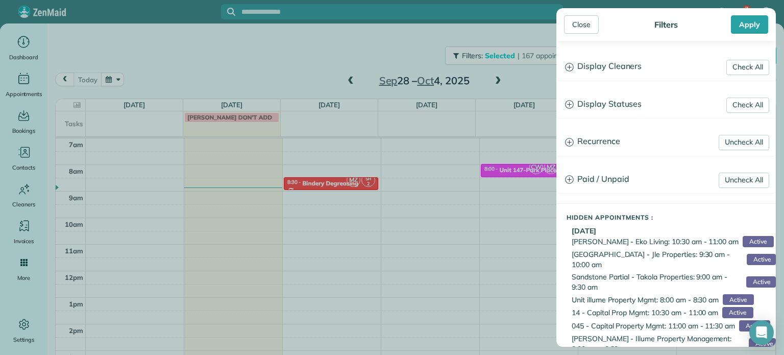
click at [617, 67] on h3 "Display Cleaners" at bounding box center [666, 67] width 219 height 26
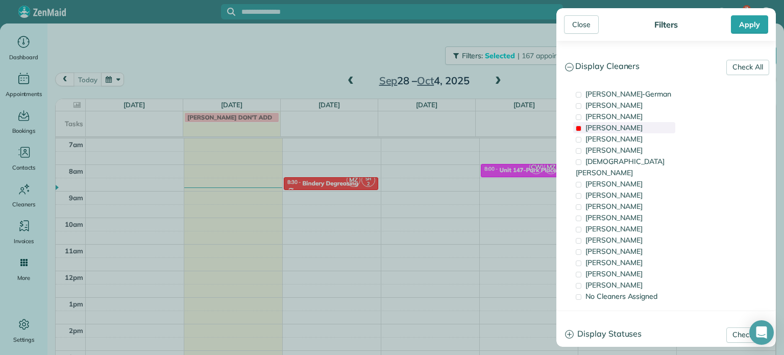
click at [615, 131] on span "[PERSON_NAME]" at bounding box center [614, 127] width 57 height 9
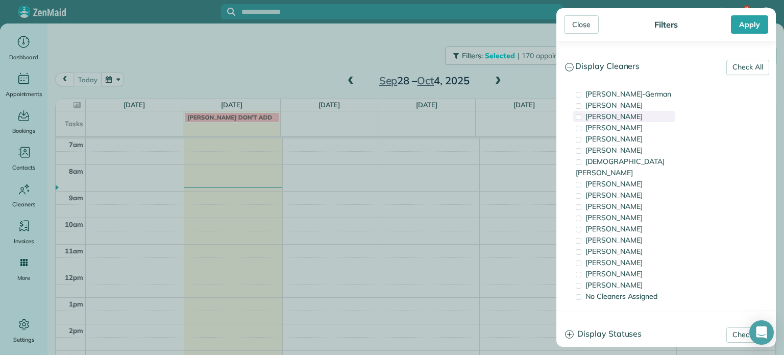
click at [618, 120] on span "[PERSON_NAME]" at bounding box center [614, 116] width 57 height 9
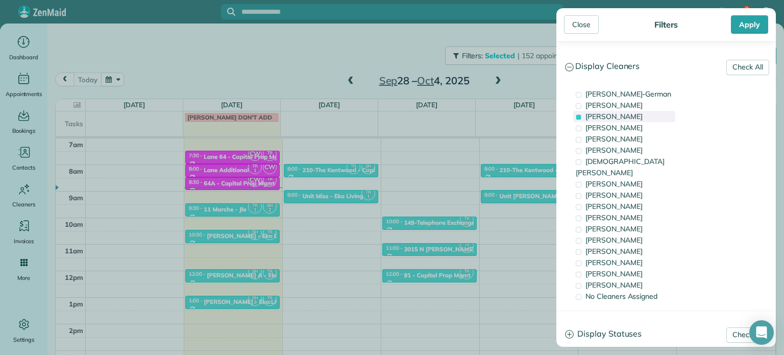
drag, startPoint x: 618, startPoint y: 120, endPoint x: 600, endPoint y: 116, distance: 18.7
click at [600, 116] on span "[PERSON_NAME]" at bounding box center [614, 116] width 57 height 9
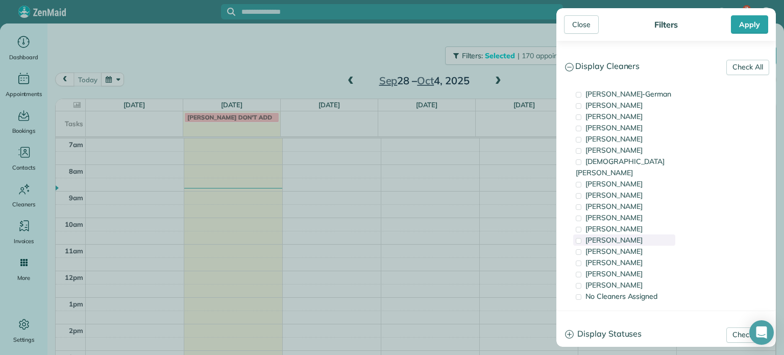
click at [645, 234] on div "[PERSON_NAME]" at bounding box center [625, 239] width 102 height 11
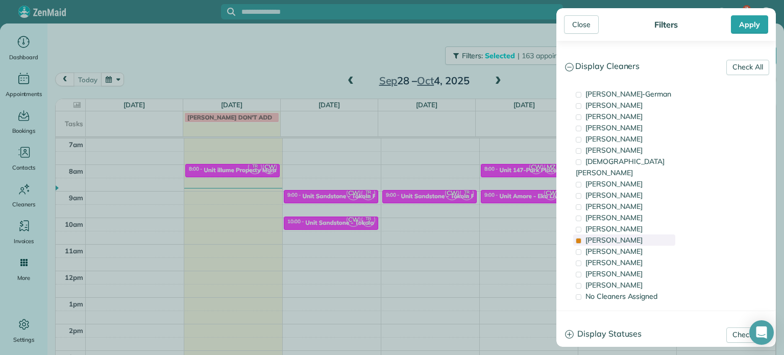
click at [645, 234] on div "[PERSON_NAME]" at bounding box center [625, 239] width 102 height 11
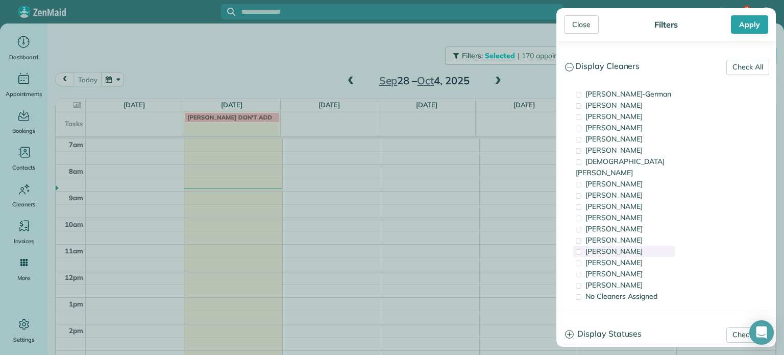
click at [646, 246] on div "[PERSON_NAME]" at bounding box center [625, 251] width 102 height 11
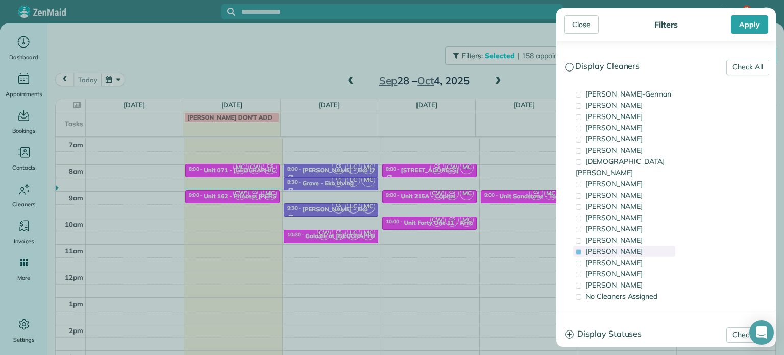
click at [646, 246] on div "[PERSON_NAME]" at bounding box center [625, 251] width 102 height 11
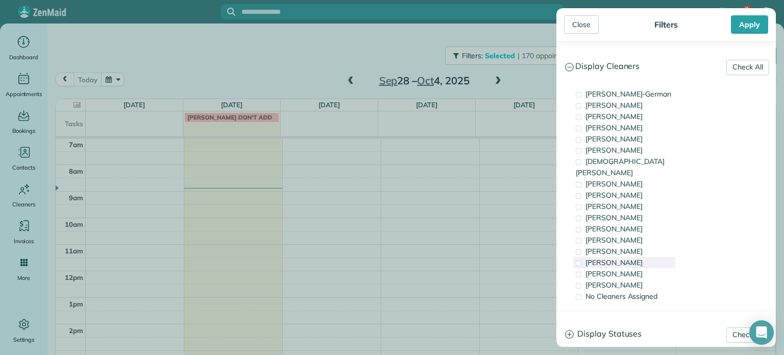
click at [642, 257] on div "[PERSON_NAME]" at bounding box center [625, 262] width 102 height 11
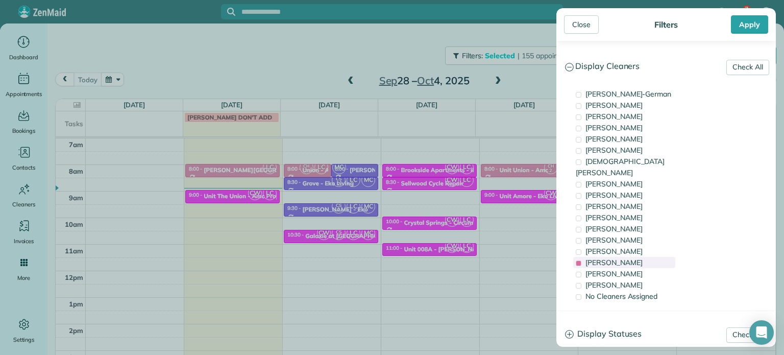
click at [642, 257] on div "[PERSON_NAME]" at bounding box center [625, 262] width 102 height 11
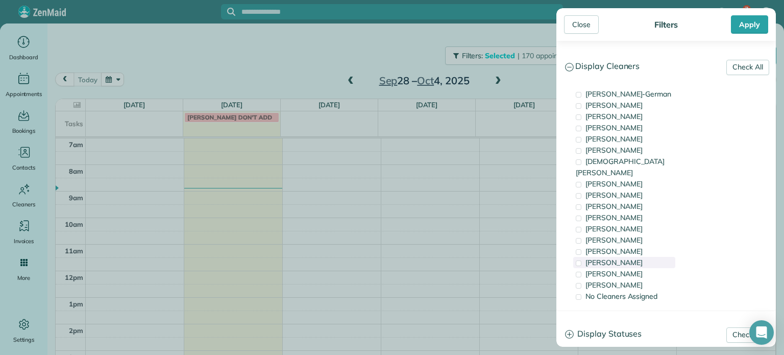
click at [639, 257] on div "[PERSON_NAME]" at bounding box center [625, 262] width 102 height 11
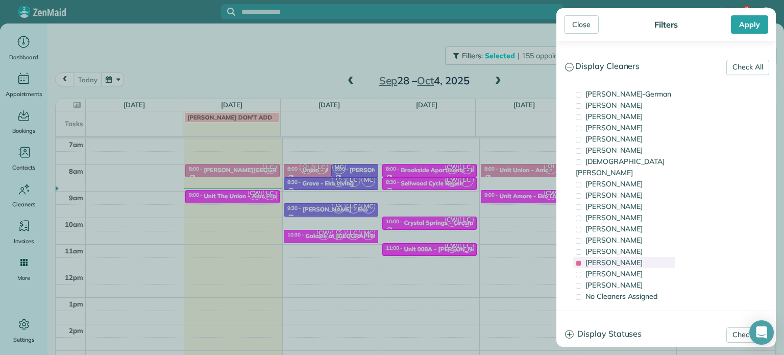
click at [639, 257] on div "[PERSON_NAME]" at bounding box center [625, 262] width 102 height 11
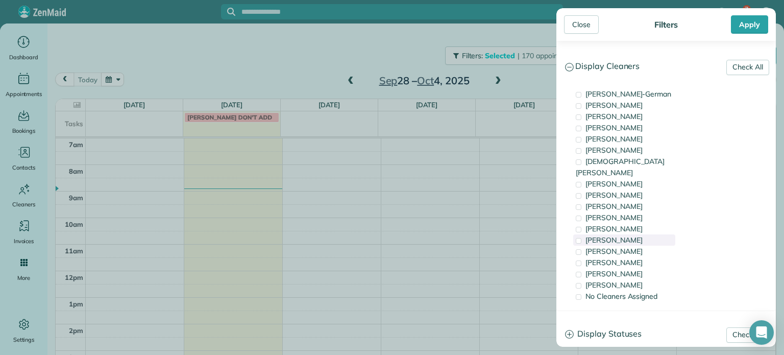
click at [631, 234] on div "[PERSON_NAME]" at bounding box center [625, 239] width 102 height 11
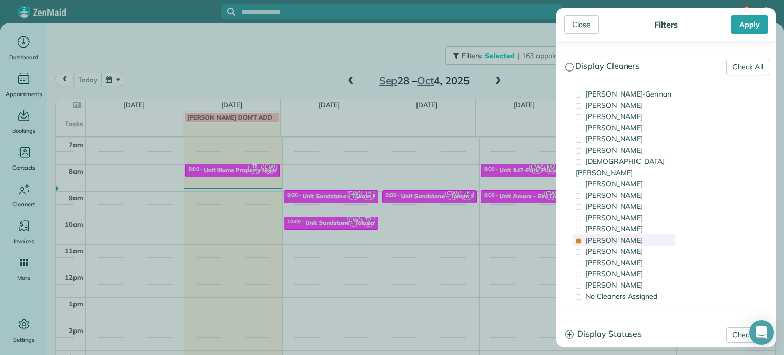
click at [631, 234] on div "[PERSON_NAME]" at bounding box center [625, 239] width 102 height 11
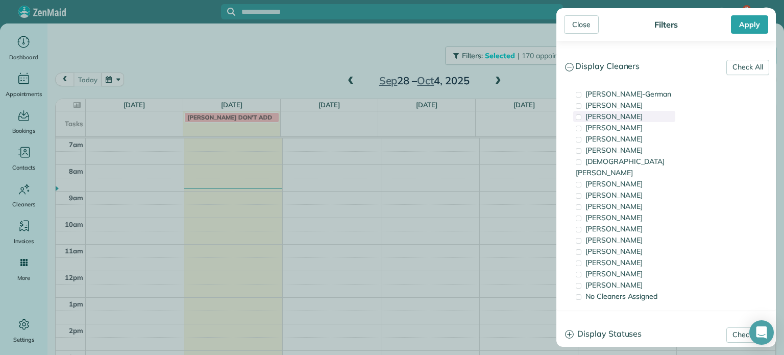
click at [627, 112] on span "[PERSON_NAME]" at bounding box center [614, 116] width 57 height 9
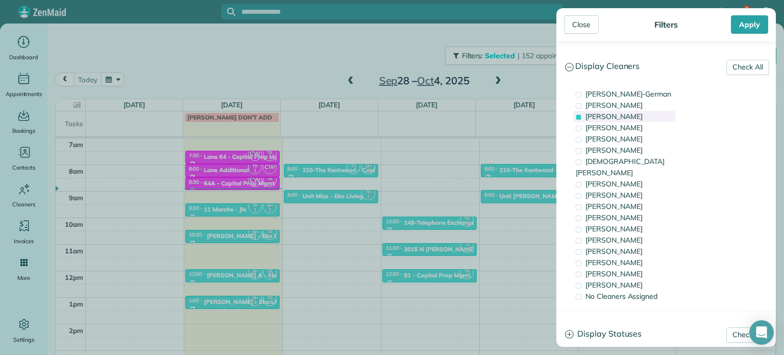
click at [627, 112] on span "[PERSON_NAME]" at bounding box center [614, 116] width 57 height 9
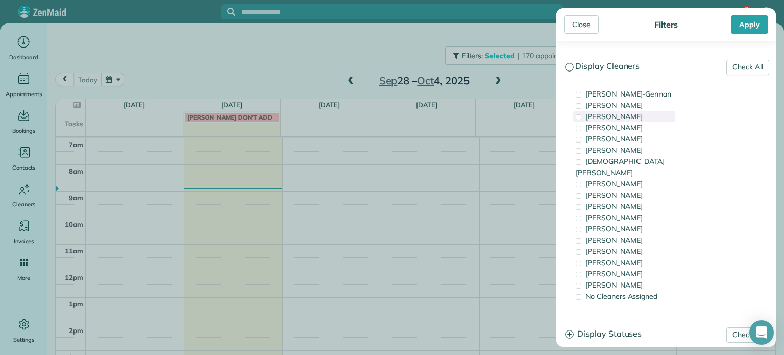
click at [634, 120] on span "[PERSON_NAME]" at bounding box center [614, 116] width 57 height 9
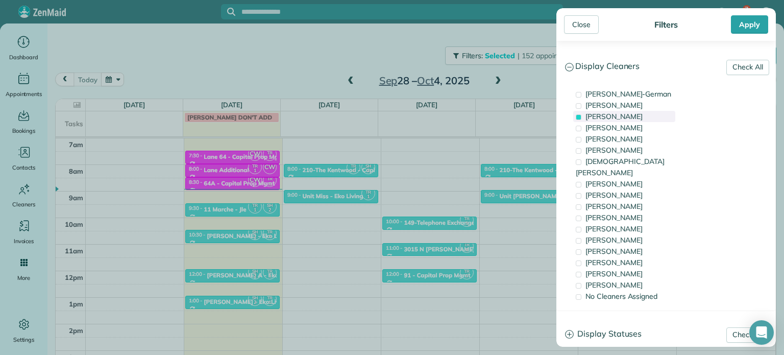
click at [634, 120] on span "[PERSON_NAME]" at bounding box center [614, 116] width 57 height 9
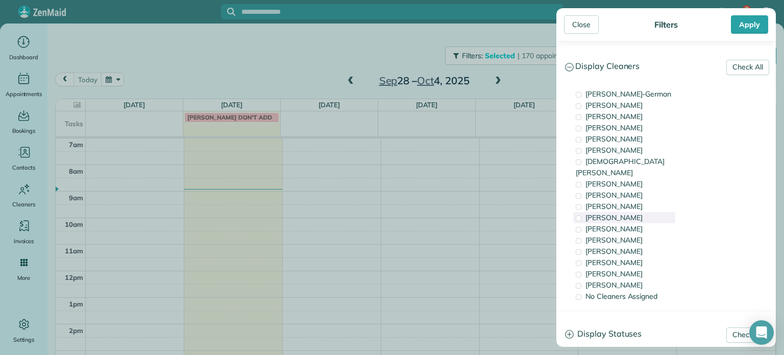
click at [625, 212] on div "[PERSON_NAME]" at bounding box center [625, 217] width 102 height 11
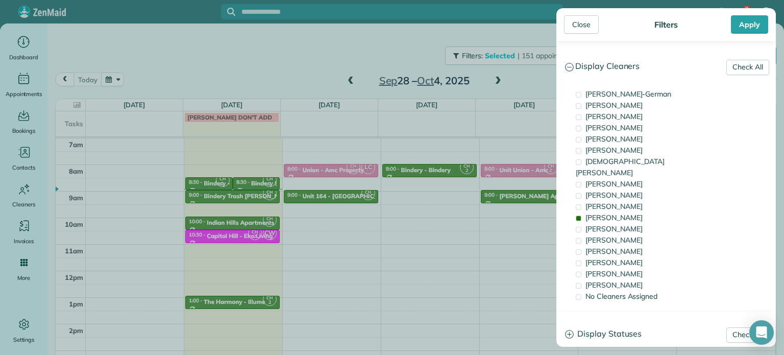
click at [429, 194] on div "Close Filters Apply Check All Display Cleaners [PERSON_NAME]-German [PERSON_NAM…" at bounding box center [392, 177] width 784 height 355
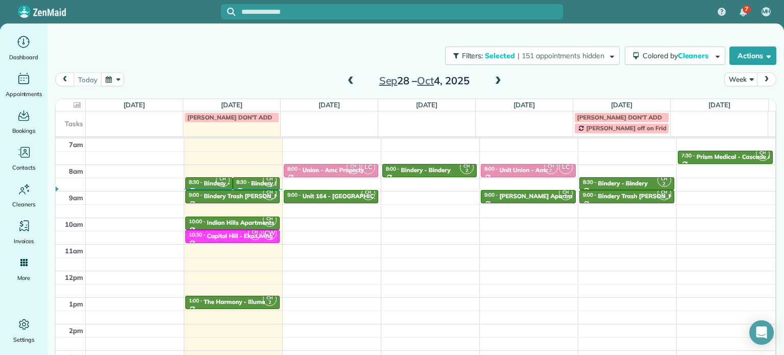
click at [429, 194] on div "4am 5am 6am 7am 8am 9am 10am 11am 12pm 1pm 2pm 3pm 4pm 5pm CH 2 6:00 - 6:30 Pri…" at bounding box center [416, 244] width 720 height 371
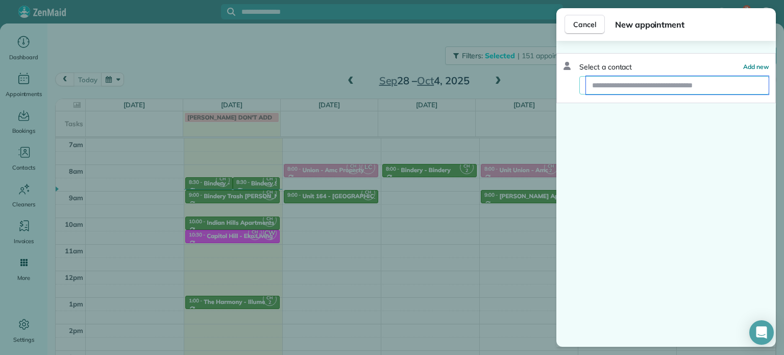
click at [631, 90] on input "text" at bounding box center [677, 85] width 183 height 18
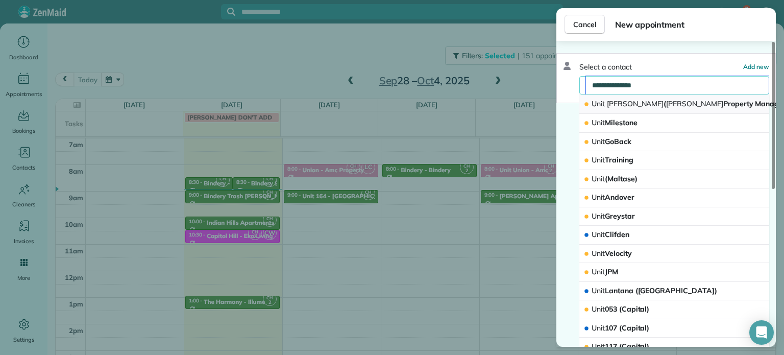
type input "**********"
click at [639, 100] on span "[PERSON_NAME]" at bounding box center [635, 103] width 57 height 9
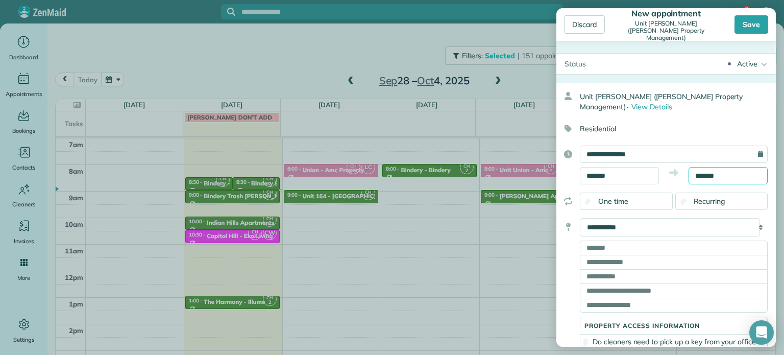
click at [707, 179] on body "7 MH Dashboard Appointments Bookings Contacts Cleaners Invoices Payroll Reports…" at bounding box center [392, 177] width 784 height 355
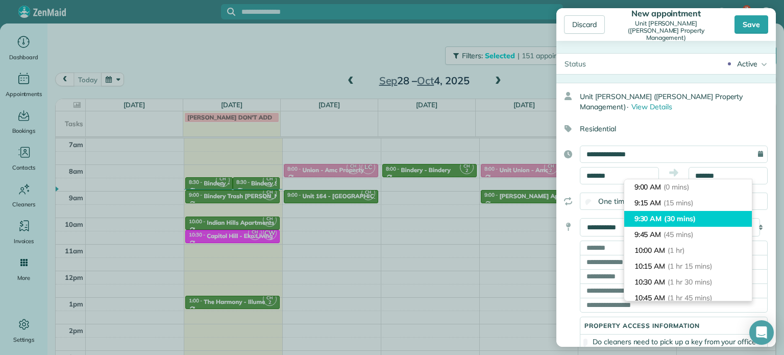
type input "*******"
click at [701, 224] on li "9:30 AM (30 mins)" at bounding box center [689, 219] width 128 height 16
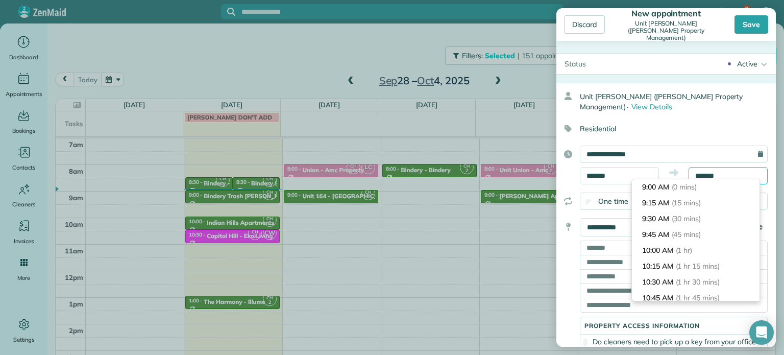
scroll to position [16, 0]
click at [610, 247] on input "text" at bounding box center [674, 248] width 188 height 14
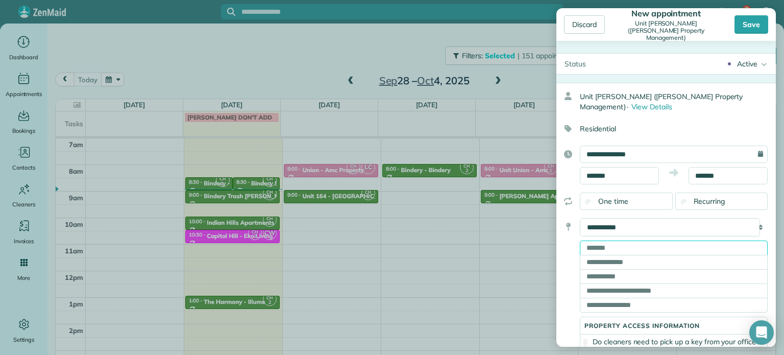
paste input "**********"
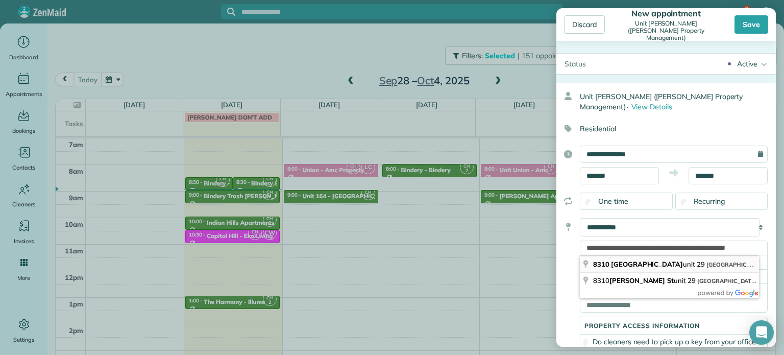
type input "**********"
type input "********"
type input "**"
type input "*****"
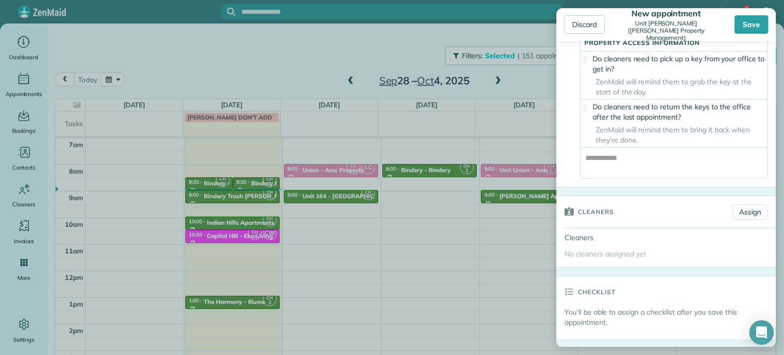
scroll to position [306, 0]
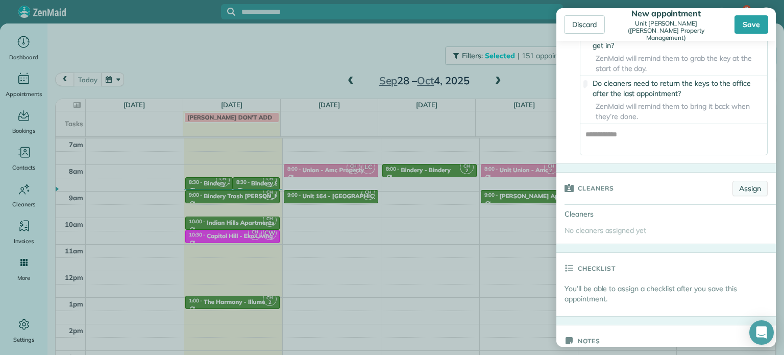
click at [751, 195] on link "Assign" at bounding box center [750, 188] width 35 height 15
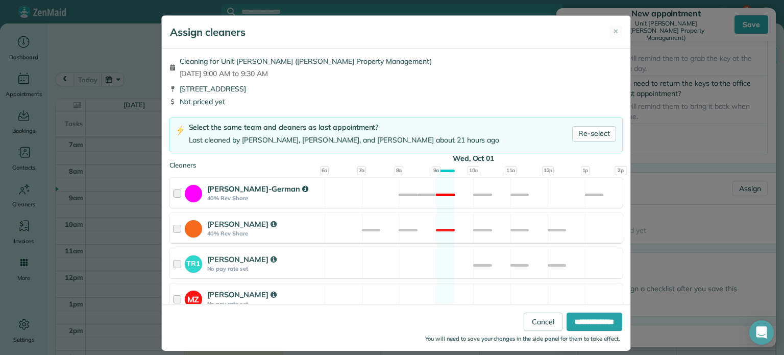
click at [353, 197] on div "[PERSON_NAME]-German 40% Rev Share Not available" at bounding box center [397, 193] width 454 height 30
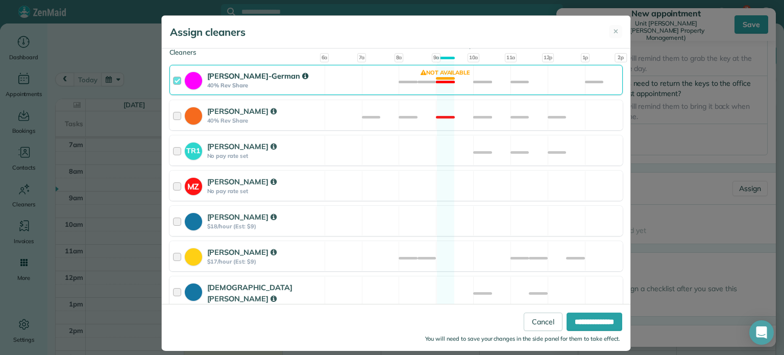
scroll to position [51, 0]
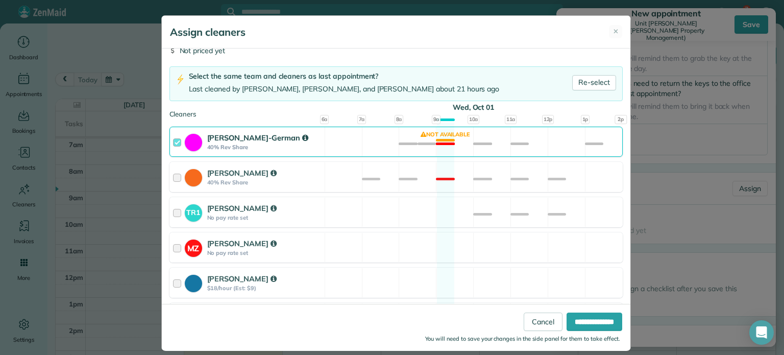
click at [365, 148] on div "[PERSON_NAME]-German 40% Rev Share Not available" at bounding box center [397, 142] width 454 height 30
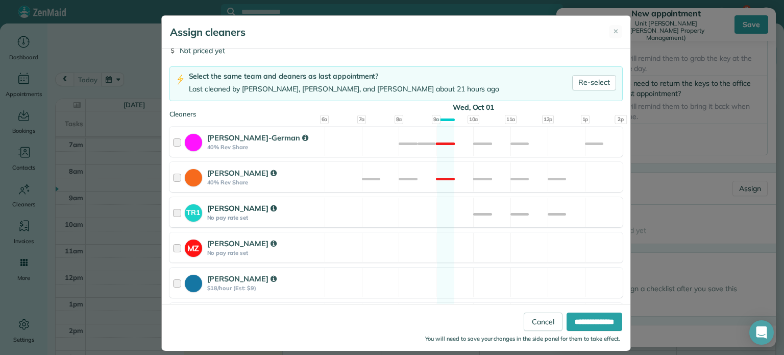
scroll to position [153, 0]
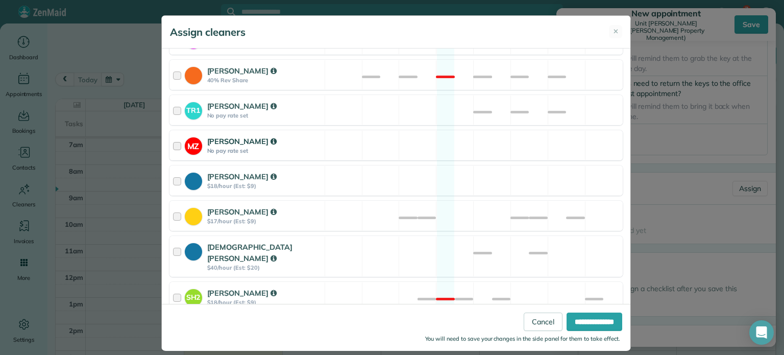
click at [386, 142] on div "MZ [PERSON_NAME] No pay rate set Available" at bounding box center [397, 145] width 454 height 30
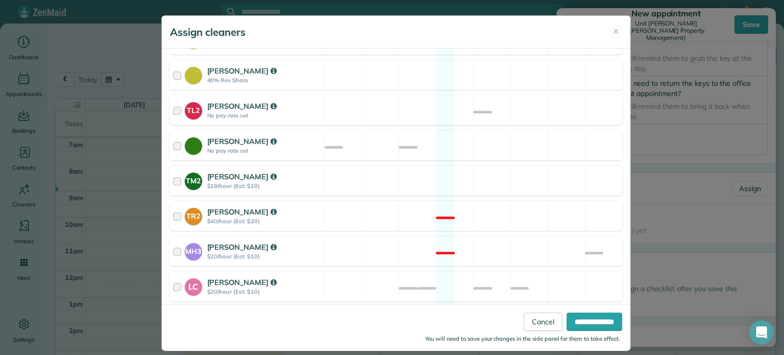
scroll to position [466, 0]
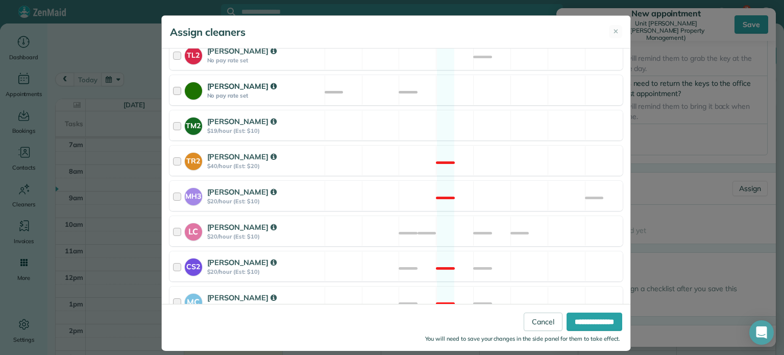
click at [412, 81] on div "[PERSON_NAME] No pay rate set Available" at bounding box center [397, 90] width 454 height 30
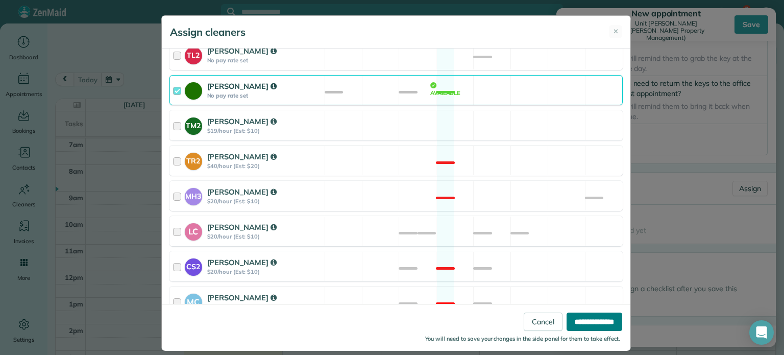
click at [579, 323] on input "**********" at bounding box center [595, 322] width 56 height 18
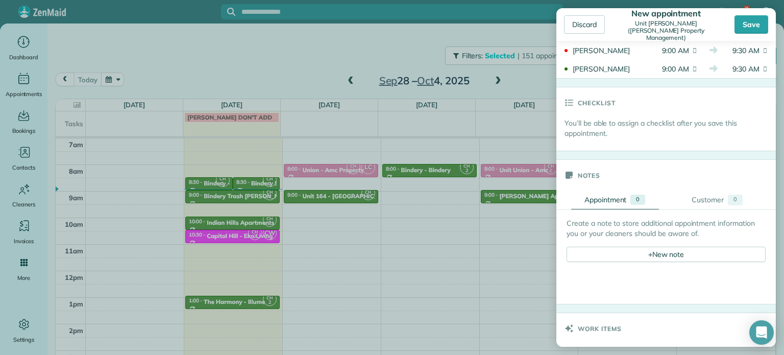
scroll to position [511, 0]
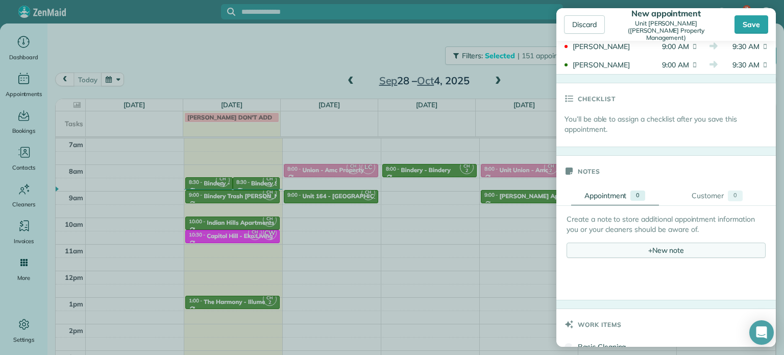
click at [649, 257] on div "+ New note" at bounding box center [666, 250] width 199 height 15
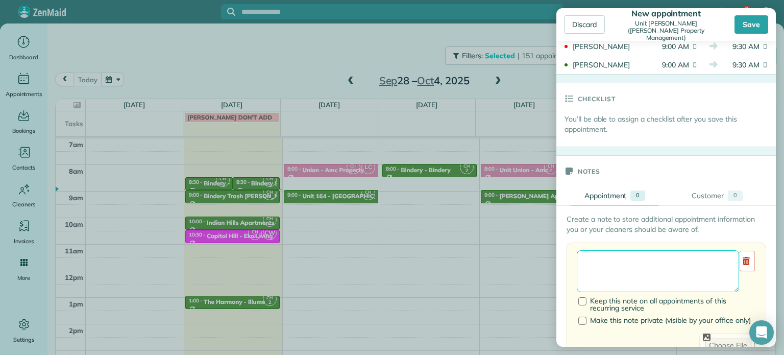
click at [641, 267] on textarea at bounding box center [658, 271] width 162 height 42
paste textarea "**********"
click at [658, 267] on textarea "**********" at bounding box center [658, 271] width 162 height 42
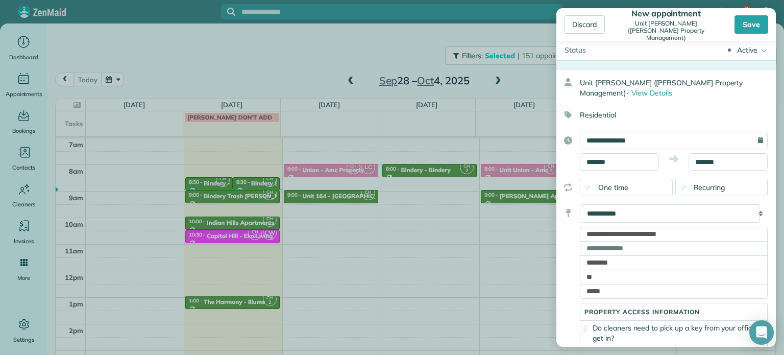
scroll to position [0, 0]
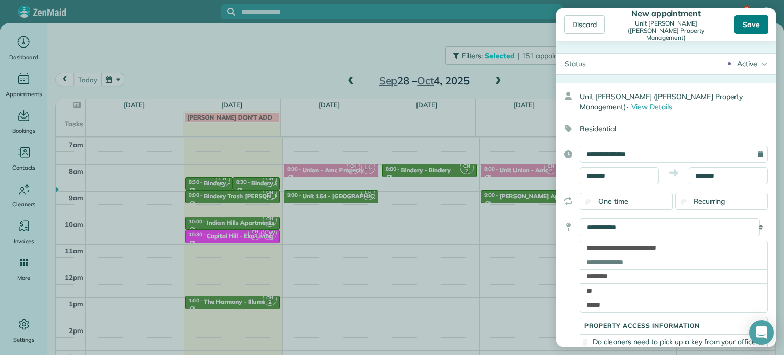
type textarea "**********"
click at [760, 25] on div "Save" at bounding box center [752, 24] width 34 height 18
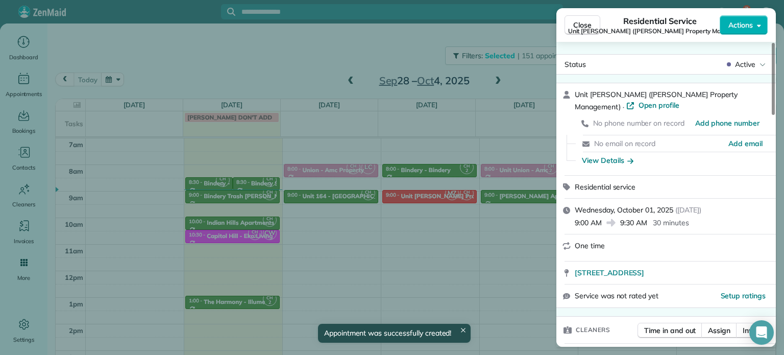
click at [270, 51] on div "Close Residential Service Unit [PERSON_NAME] ([PERSON_NAME] Property Management…" at bounding box center [392, 177] width 784 height 355
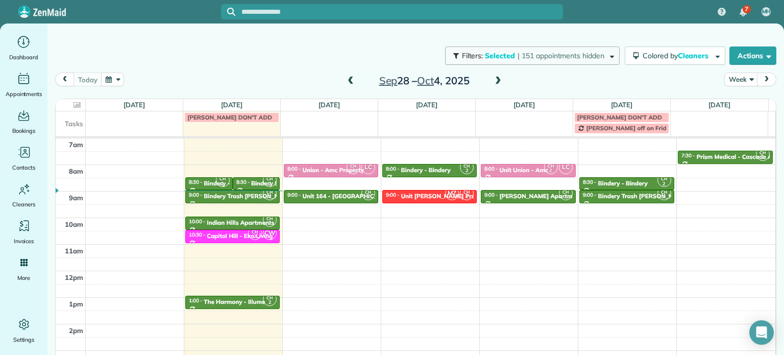
click at [551, 59] on span "| 151 appointments hidden" at bounding box center [561, 55] width 87 height 9
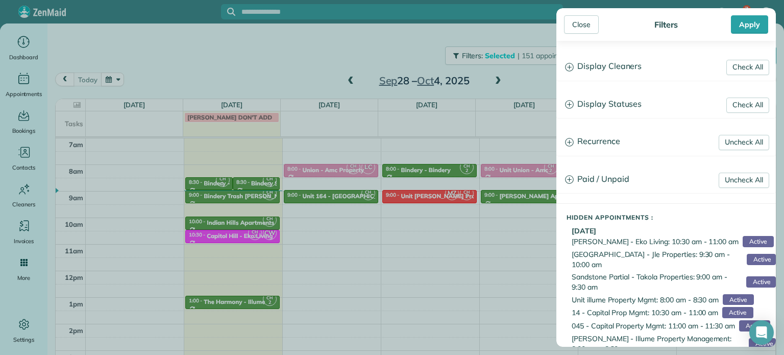
click at [607, 73] on h3 "Display Cleaners" at bounding box center [666, 67] width 219 height 26
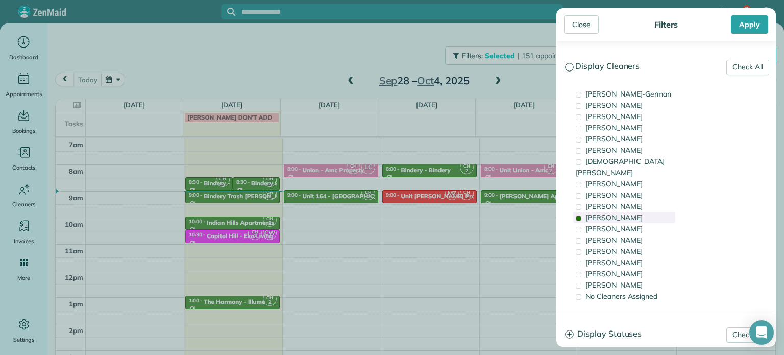
click at [633, 212] on div "[PERSON_NAME]" at bounding box center [625, 217] width 102 height 11
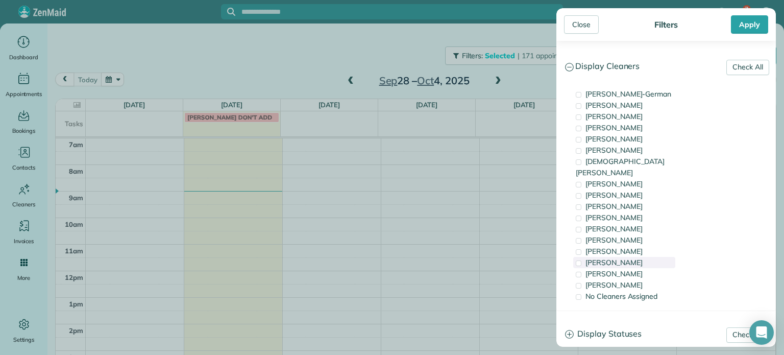
click at [626, 258] on span "[PERSON_NAME]" at bounding box center [614, 262] width 57 height 9
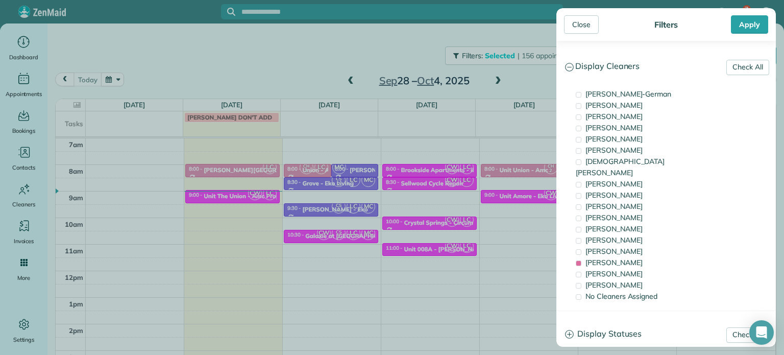
click at [249, 204] on div "Close Filters Apply Check All Display Cleaners [PERSON_NAME]-German [PERSON_NAM…" at bounding box center [392, 177] width 784 height 355
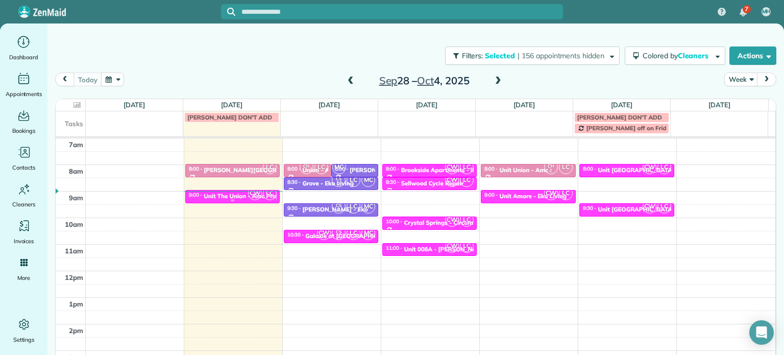
click at [248, 196] on span "CW" at bounding box center [255, 193] width 14 height 14
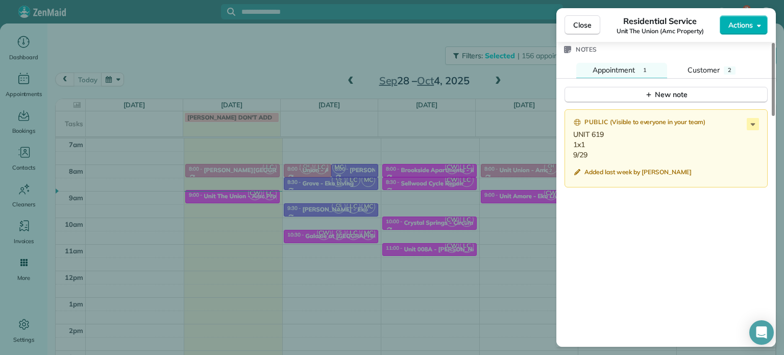
scroll to position [869, 0]
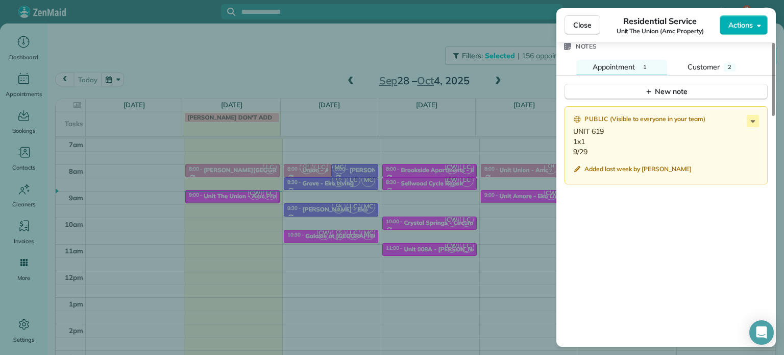
click at [384, 57] on div "Close Residential Service Unit The Union (Amc Property) Actions Status Active U…" at bounding box center [392, 177] width 784 height 355
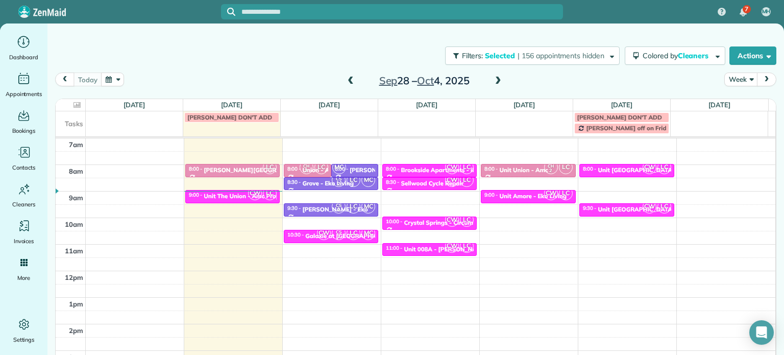
click at [498, 79] on span at bounding box center [498, 81] width 11 height 9
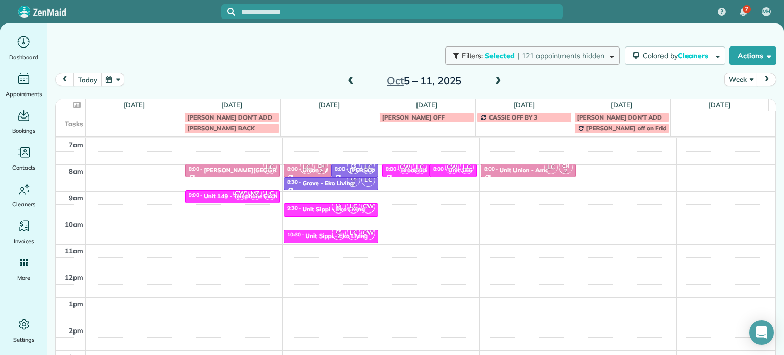
click at [561, 59] on span "| 121 appointments hidden" at bounding box center [561, 55] width 87 height 9
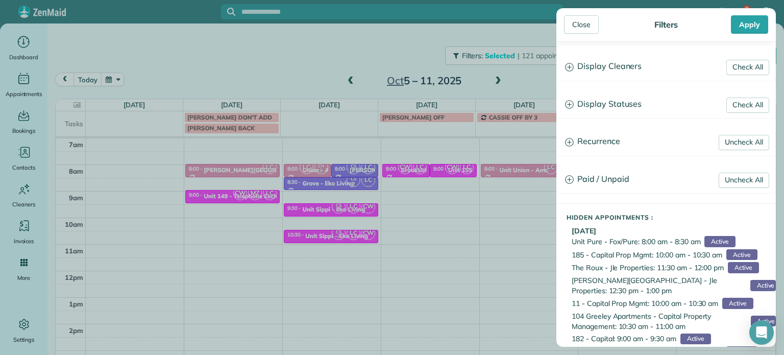
click at [583, 65] on h3 "Display Cleaners" at bounding box center [666, 67] width 219 height 26
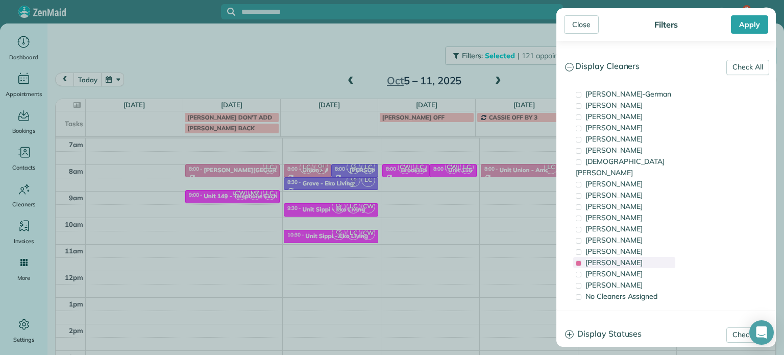
click at [629, 258] on span "[PERSON_NAME]" at bounding box center [614, 262] width 57 height 9
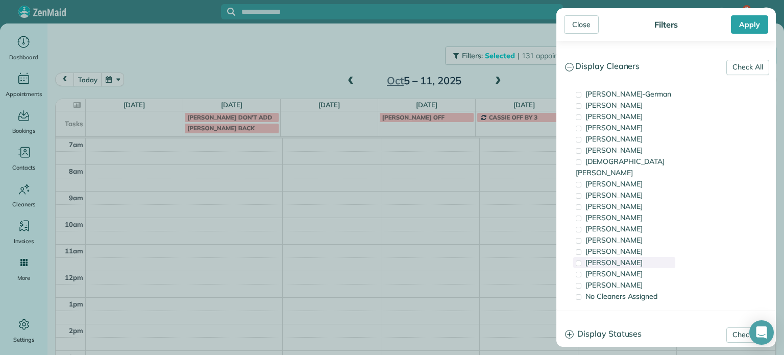
click at [627, 258] on span "[PERSON_NAME]" at bounding box center [614, 262] width 57 height 9
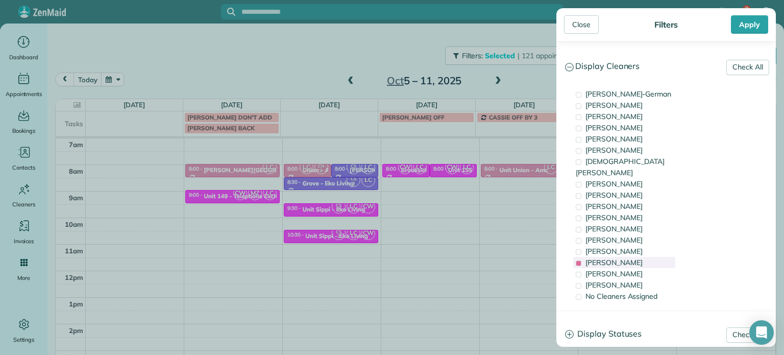
click at [589, 258] on span "[PERSON_NAME]" at bounding box center [614, 262] width 57 height 9
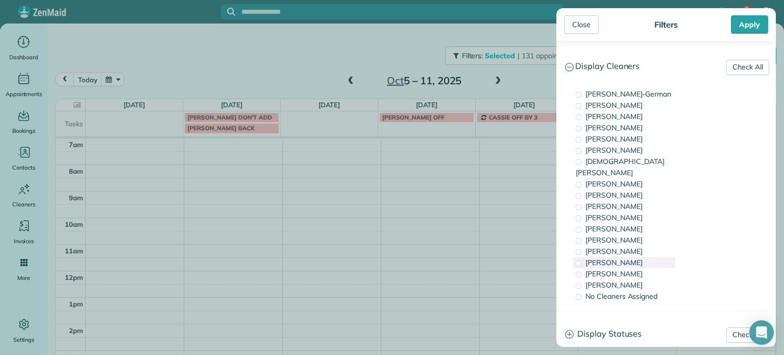
click at [589, 258] on span "[PERSON_NAME]" at bounding box center [614, 262] width 57 height 9
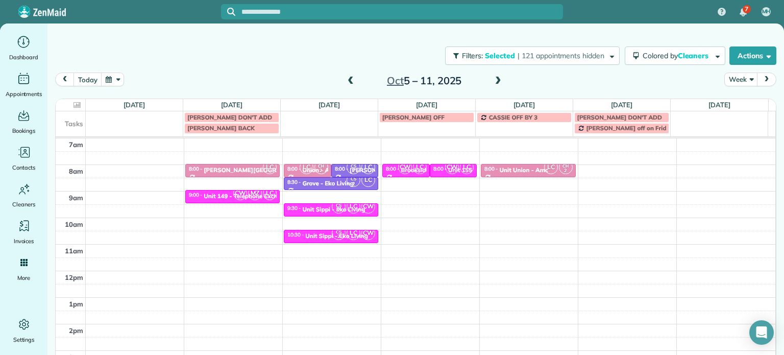
click at [353, 210] on div "Close Filters Apply Check All Display Cleaners [PERSON_NAME]-German [PERSON_NAM…" at bounding box center [392, 177] width 784 height 355
click at [339, 206] on small "2" at bounding box center [338, 210] width 13 height 10
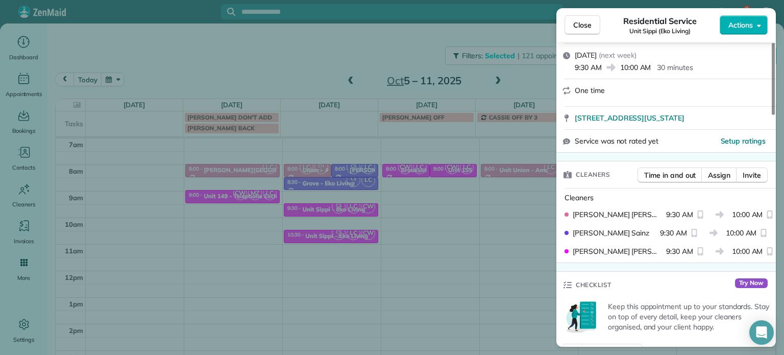
scroll to position [204, 0]
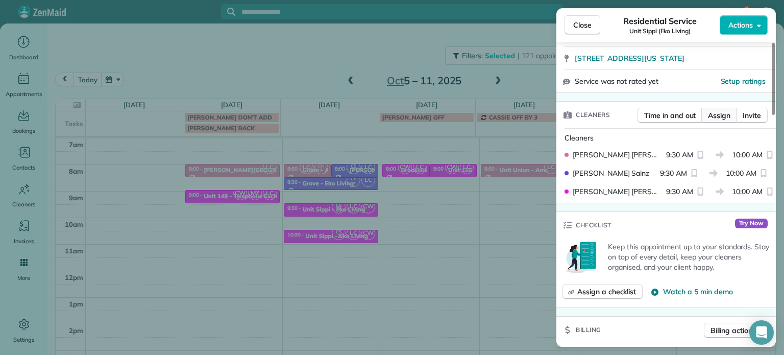
click at [720, 114] on span "Assign" at bounding box center [719, 115] width 22 height 10
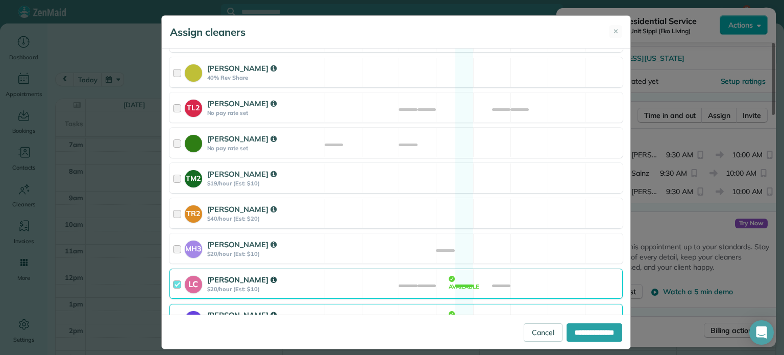
scroll to position [478, 0]
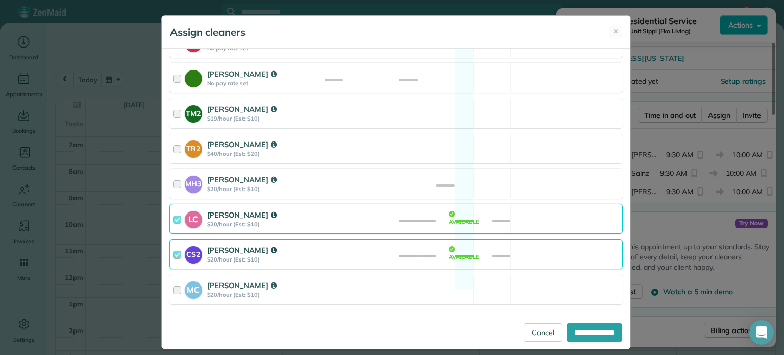
click at [446, 204] on div "LC [PERSON_NAME] $20/hour (Est: $10) Available" at bounding box center [397, 219] width 454 height 30
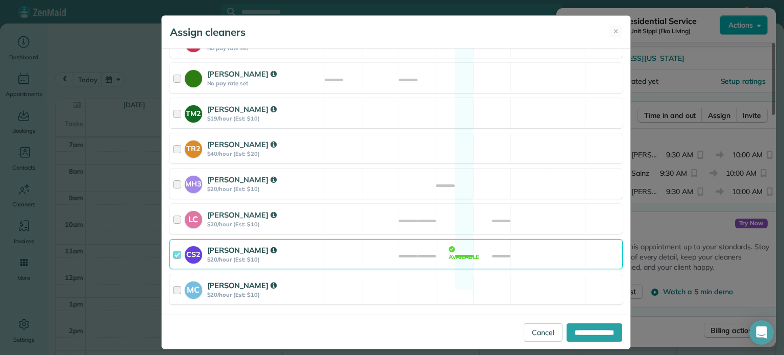
click at [465, 277] on div "MC [PERSON_NAME] $20/hour (Est: $10) Available" at bounding box center [397, 289] width 454 height 30
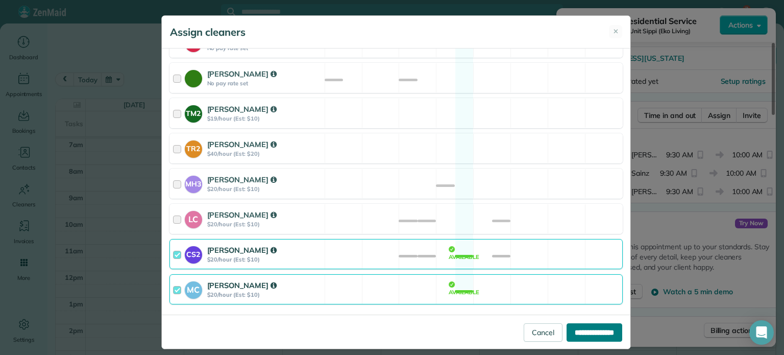
click at [576, 326] on input "**********" at bounding box center [595, 332] width 56 height 18
type input "**********"
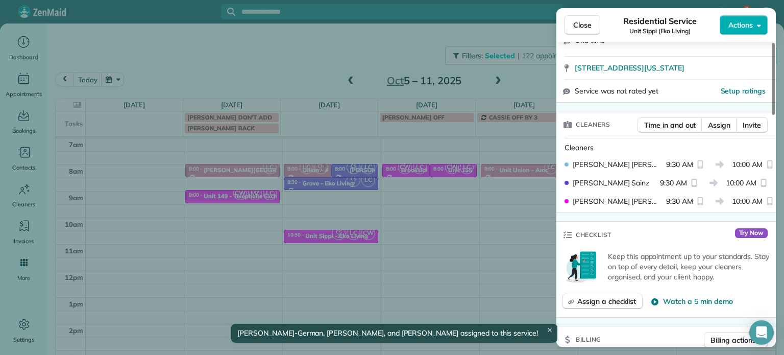
scroll to position [204, 0]
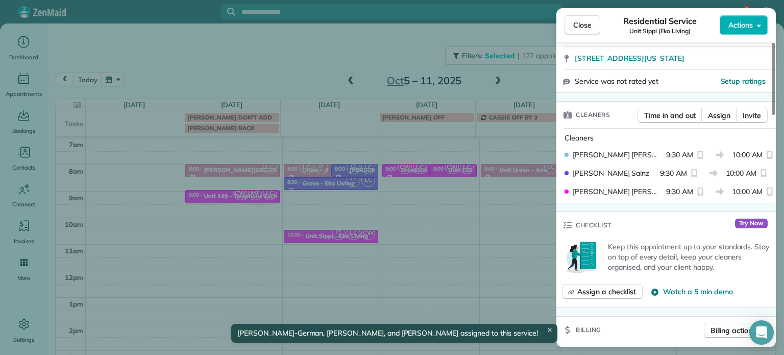
click at [415, 230] on div "Close Residential Service Unit Sippi (Eko Living) Actions Status Active Unit Si…" at bounding box center [392, 177] width 784 height 355
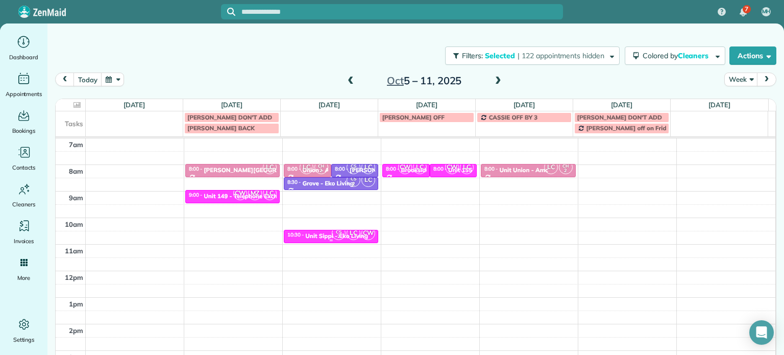
click at [322, 235] on div "Unit Sippi - Eko Living" at bounding box center [336, 235] width 63 height 7
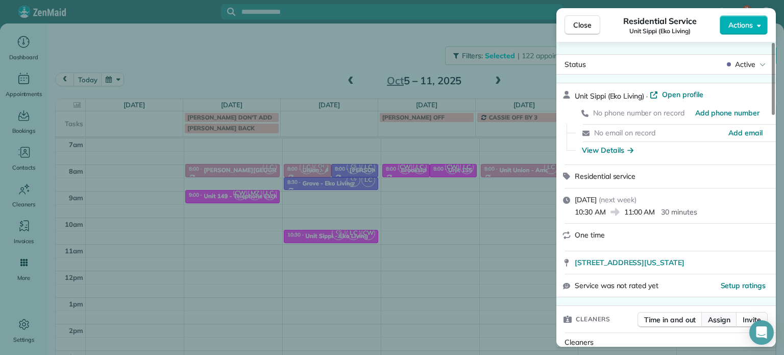
click at [725, 316] on span "Assign" at bounding box center [719, 320] width 22 height 10
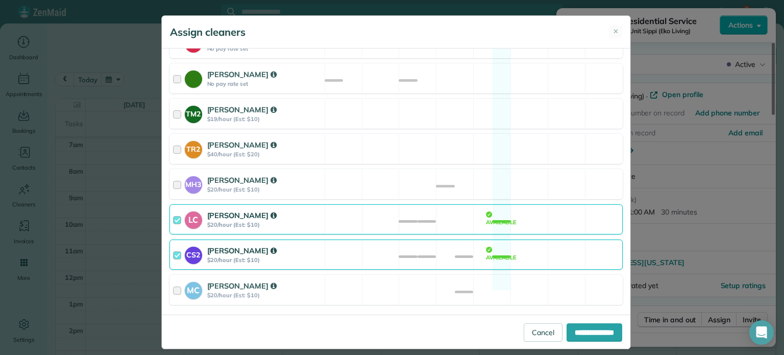
scroll to position [478, 0]
click at [375, 205] on div "LC [PERSON_NAME] $20/hour (Est: $10) Available" at bounding box center [397, 219] width 454 height 30
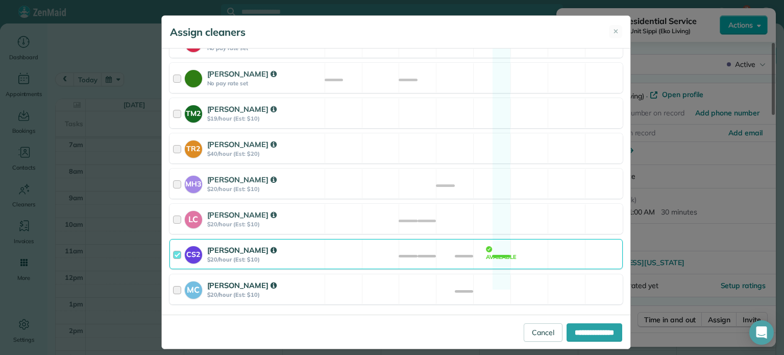
click at [402, 274] on div "MC [PERSON_NAME] $20/hour (Est: $10) Available" at bounding box center [397, 289] width 454 height 30
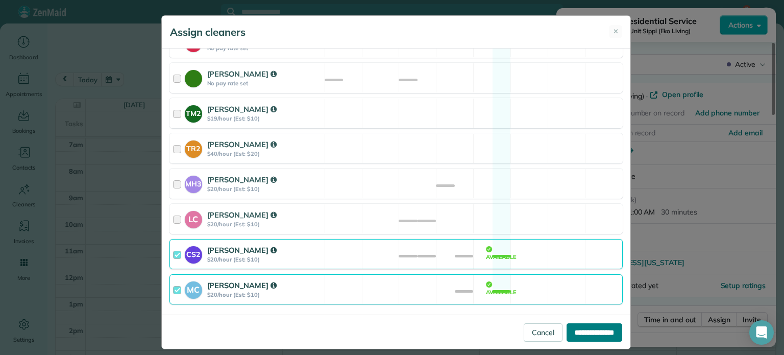
click at [576, 330] on input "**********" at bounding box center [595, 332] width 56 height 18
type input "**********"
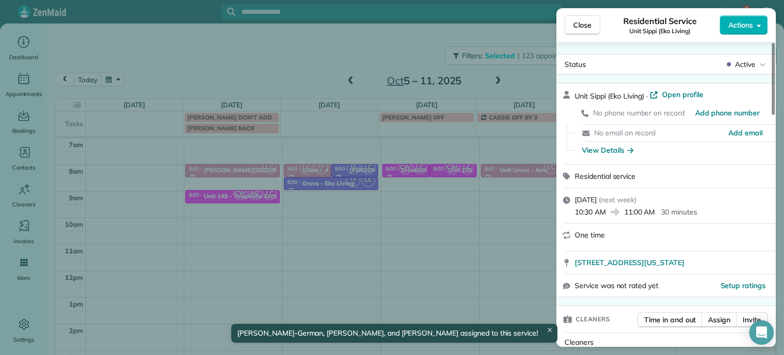
click at [349, 208] on div "Close Residential Service Unit Sippi (Eko Living) Actions Status Active Unit Si…" at bounding box center [392, 177] width 784 height 355
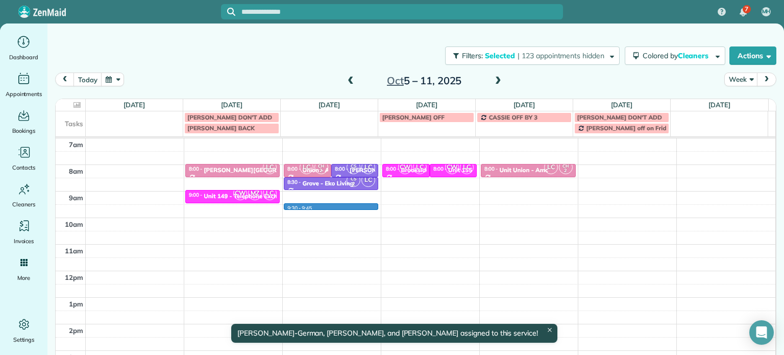
click at [340, 205] on div "4am 5am 6am 7am 8am 9am 10am 11am 12pm 1pm 2pm 3pm 4pm 5pm LC 8:00 - 8:30 [PERS…" at bounding box center [416, 244] width 720 height 371
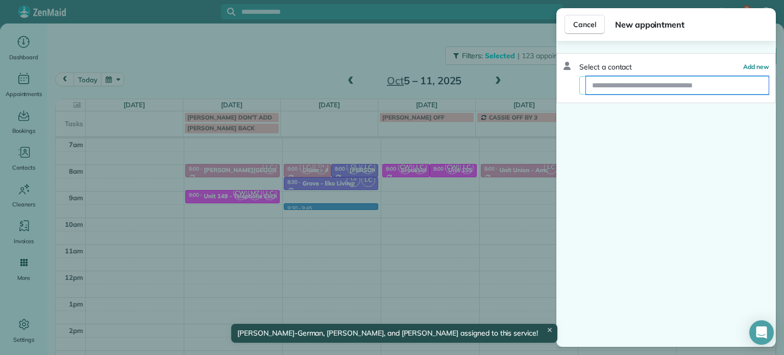
click at [656, 85] on input "text" at bounding box center [677, 85] width 183 height 18
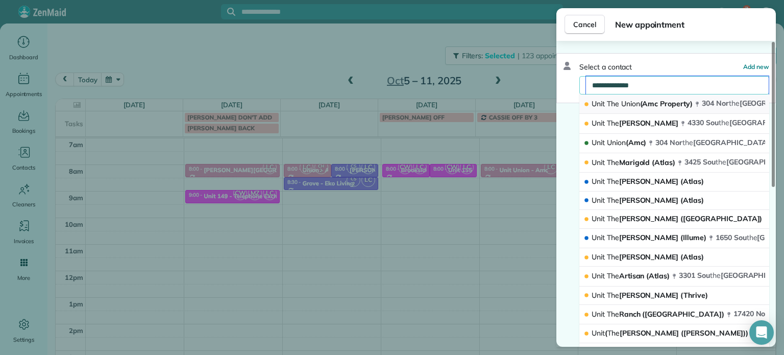
type input "**********"
click at [623, 103] on span "Union" at bounding box center [631, 103] width 19 height 9
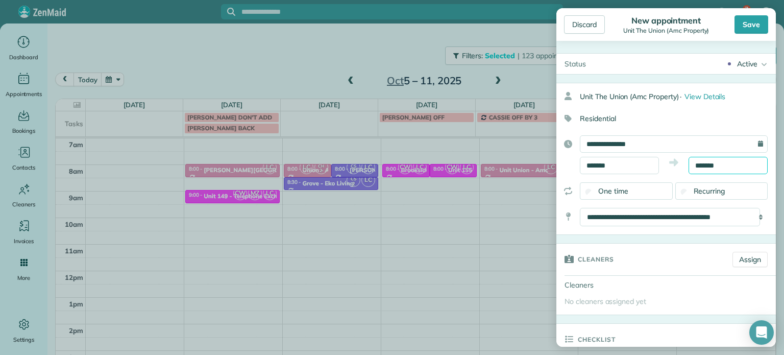
click at [693, 165] on input "*******" at bounding box center [728, 165] width 79 height 17
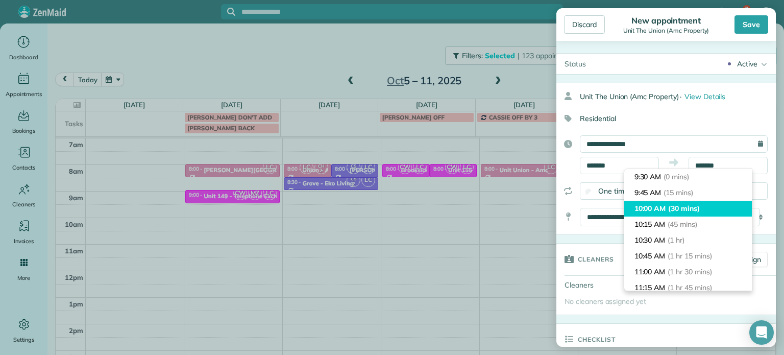
type input "********"
click at [678, 208] on span "(30 mins)" at bounding box center [685, 208] width 32 height 9
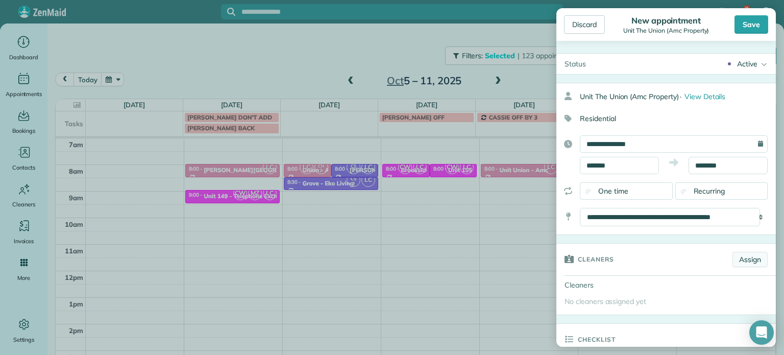
click at [740, 257] on link "Assign" at bounding box center [750, 259] width 35 height 15
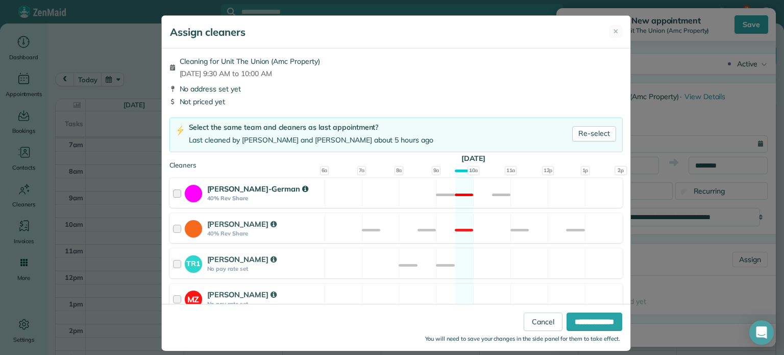
click at [412, 204] on div "[PERSON_NAME]-German 40% Rev Share Not available" at bounding box center [397, 193] width 454 height 30
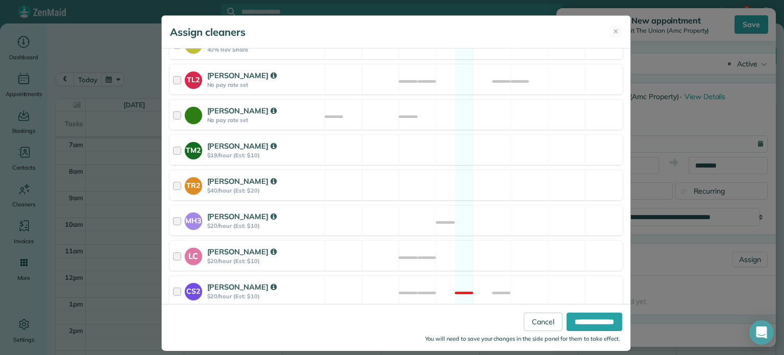
scroll to position [466, 0]
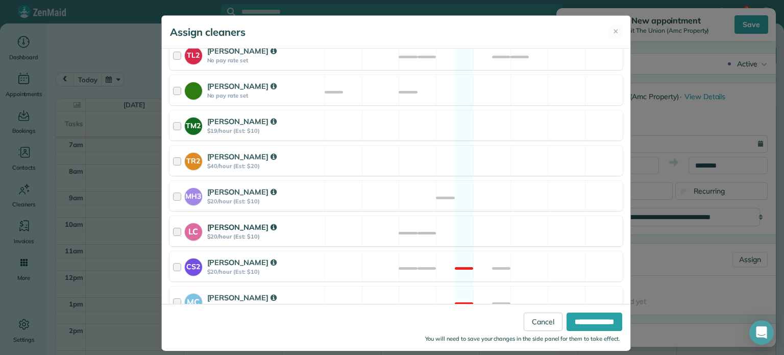
click at [383, 218] on div "LC [PERSON_NAME] $20/hour (Est: $10) Available" at bounding box center [397, 231] width 454 height 30
click at [569, 322] on input "**********" at bounding box center [595, 322] width 56 height 18
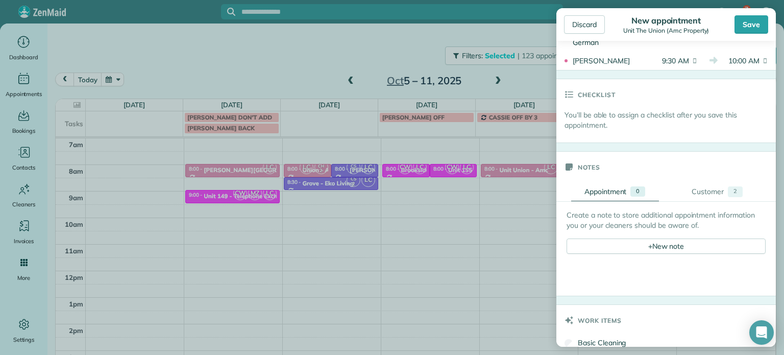
scroll to position [306, 0]
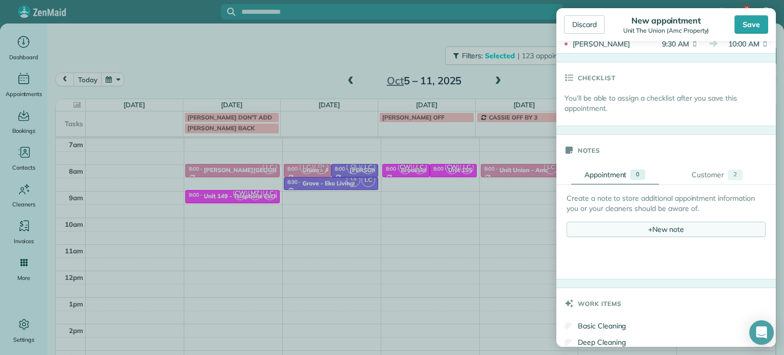
click at [668, 227] on div "+ New note" at bounding box center [666, 229] width 199 height 15
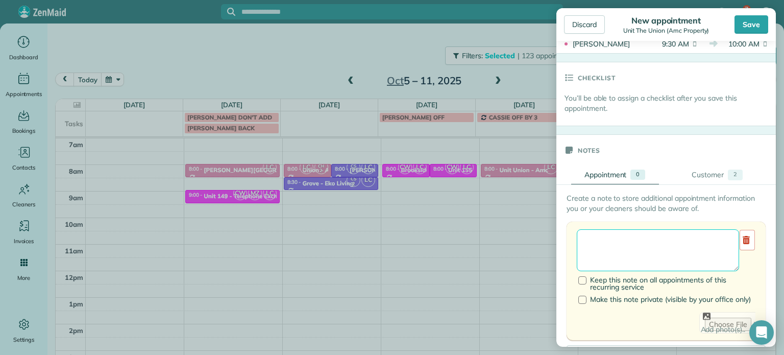
click at [668, 243] on textarea at bounding box center [658, 250] width 162 height 42
click at [323, 206] on body "7 MH Dashboard Appointments Bookings Contacts Cleaners Invoices Payroll Reports…" at bounding box center [392, 177] width 784 height 355
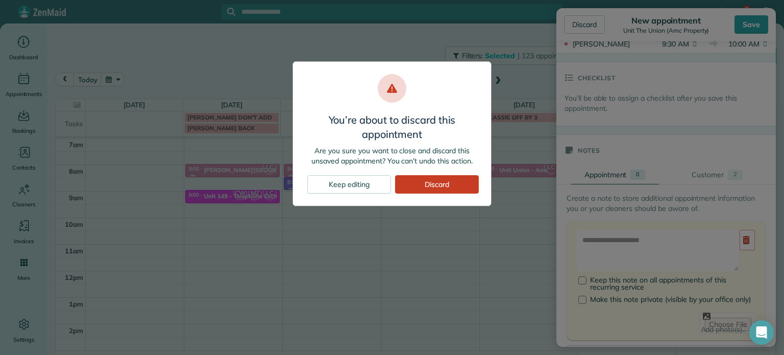
click at [646, 254] on div "You’re about to discard this appointment Are you sure you want to close and dis…" at bounding box center [392, 177] width 784 height 355
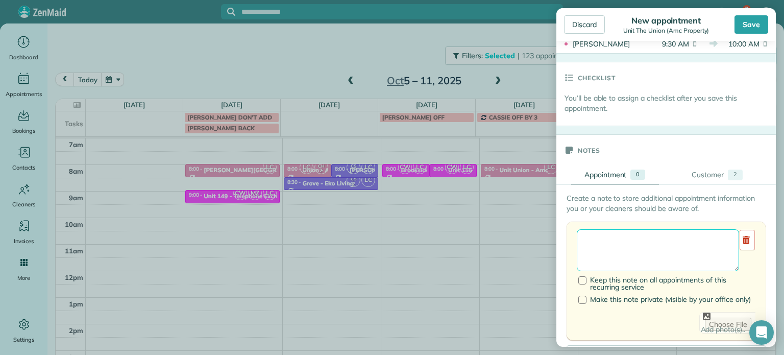
click at [637, 243] on textarea at bounding box center [658, 250] width 162 height 42
type textarea "******** *** ****"
click at [757, 25] on div "Save" at bounding box center [752, 24] width 34 height 18
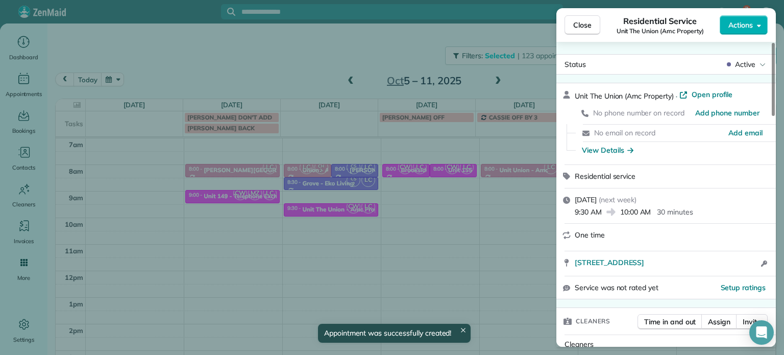
click at [537, 78] on div "Close Residential Service Unit The Union (Amc Property) Actions Status Active U…" at bounding box center [392, 177] width 784 height 355
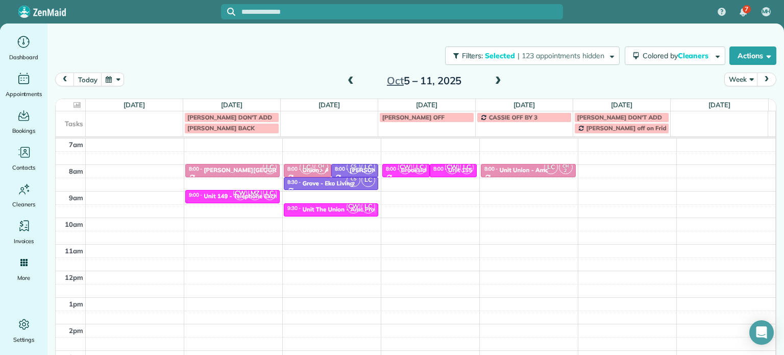
click at [498, 78] on span at bounding box center [498, 81] width 11 height 9
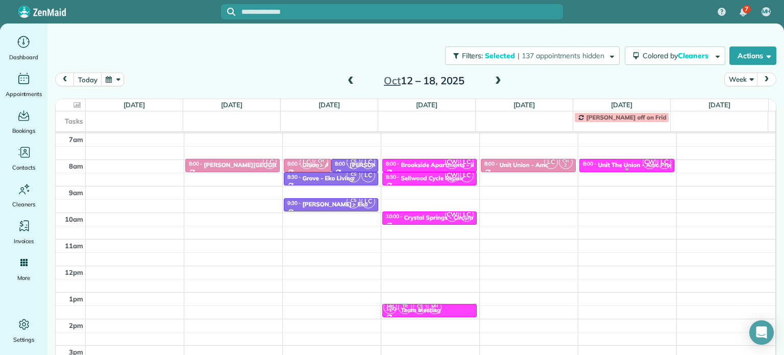
click at [609, 161] on div "Unit The Union - Amc Property" at bounding box center [642, 164] width 87 height 7
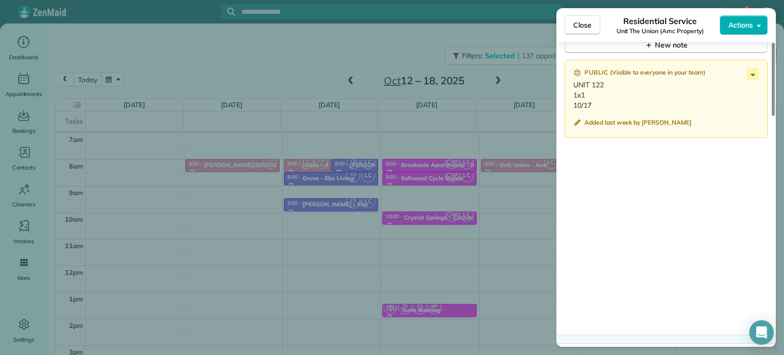
scroll to position [861, 0]
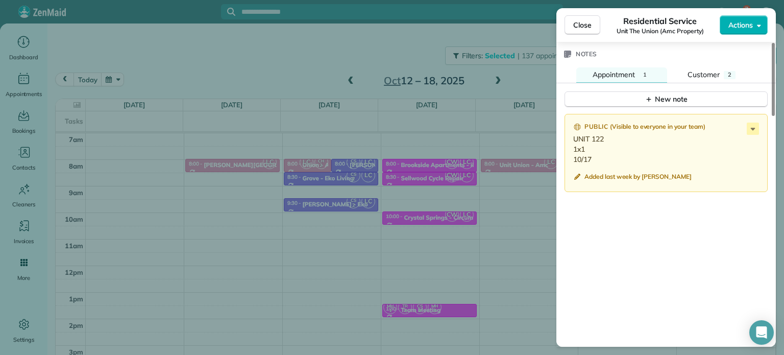
click at [267, 39] on div "Close Residential Service Unit The Union (Amc Property) Actions Status Active U…" at bounding box center [392, 177] width 784 height 355
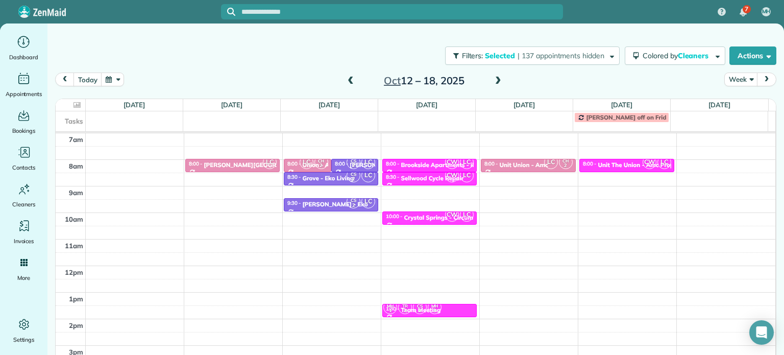
click at [495, 74] on span at bounding box center [498, 81] width 11 height 15
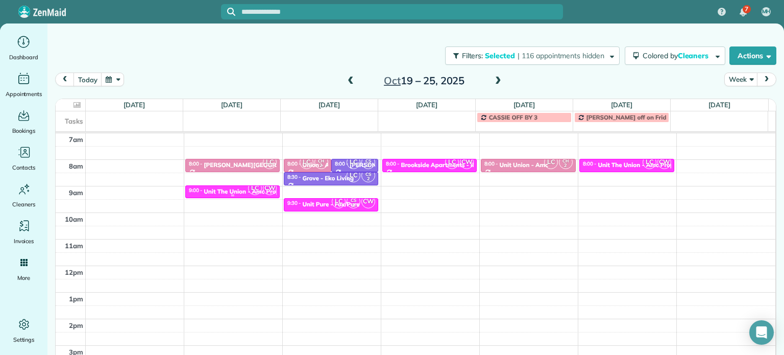
click at [220, 189] on div "Unit The Union - Amc Property" at bounding box center [247, 191] width 87 height 7
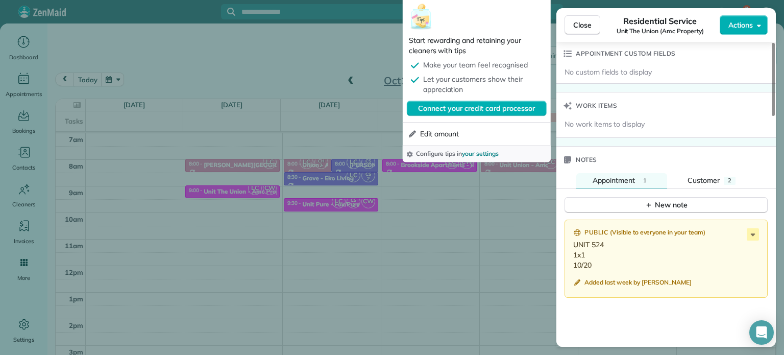
scroll to position [769, 0]
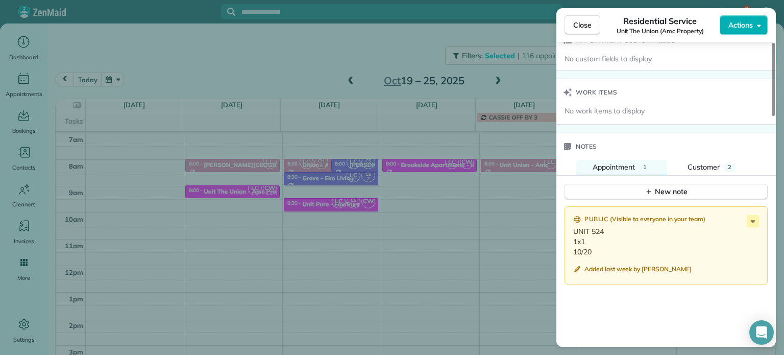
click at [415, 169] on div "Close Residential Service Unit The Union (Amc Property) Actions Status Active U…" at bounding box center [392, 177] width 784 height 355
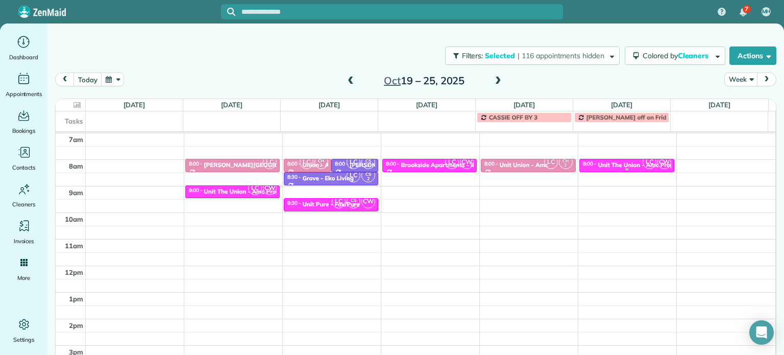
click at [621, 159] on div at bounding box center [626, 165] width 93 height 12
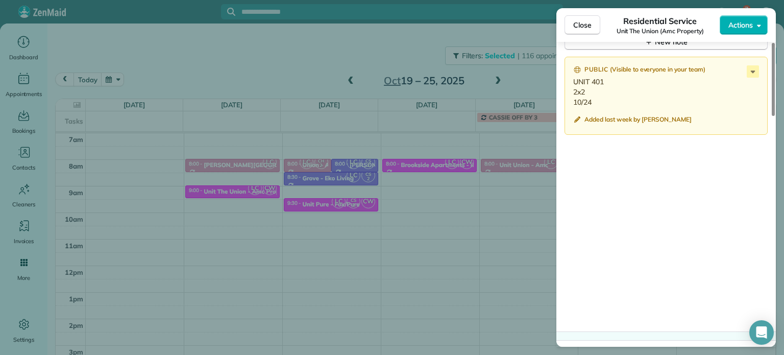
scroll to position [919, 0]
click at [291, 81] on div "Close Residential Service Unit The Union (Amc Property) Actions Status Active U…" at bounding box center [392, 177] width 784 height 355
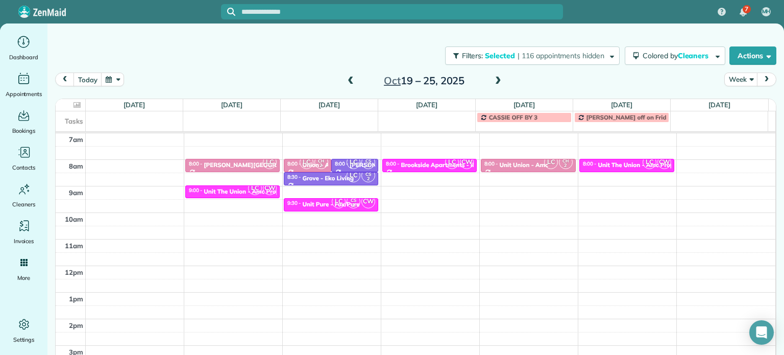
click at [348, 77] on span at bounding box center [350, 81] width 11 height 9
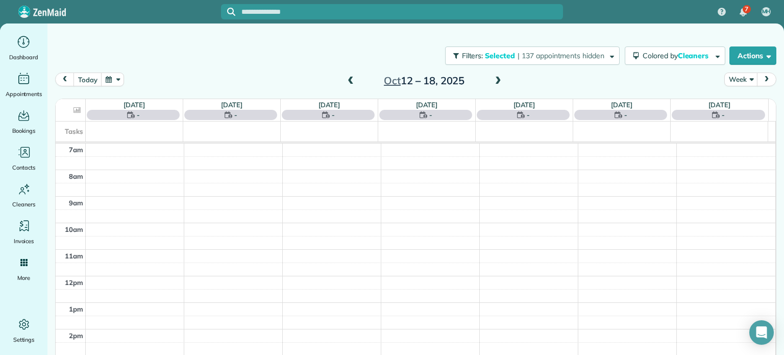
click at [348, 77] on span at bounding box center [350, 81] width 11 height 9
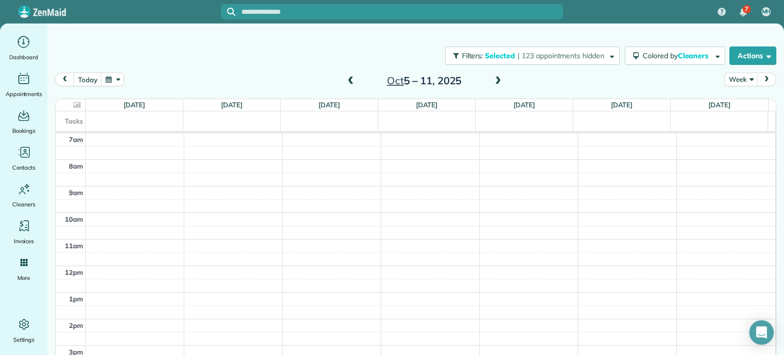
click at [348, 77] on span at bounding box center [350, 81] width 11 height 9
